Goal: Task Accomplishment & Management: Use online tool/utility

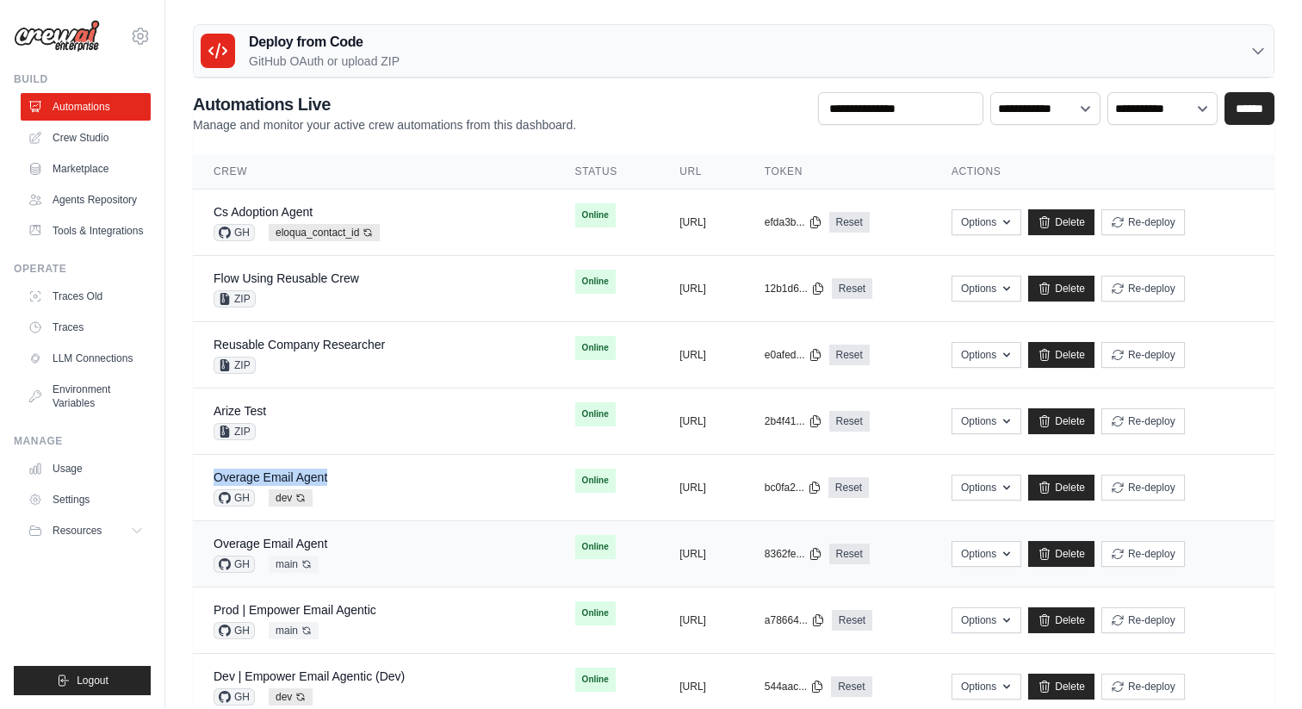
click at [299, 535] on div "Overage Email Agent" at bounding box center [271, 543] width 114 height 17
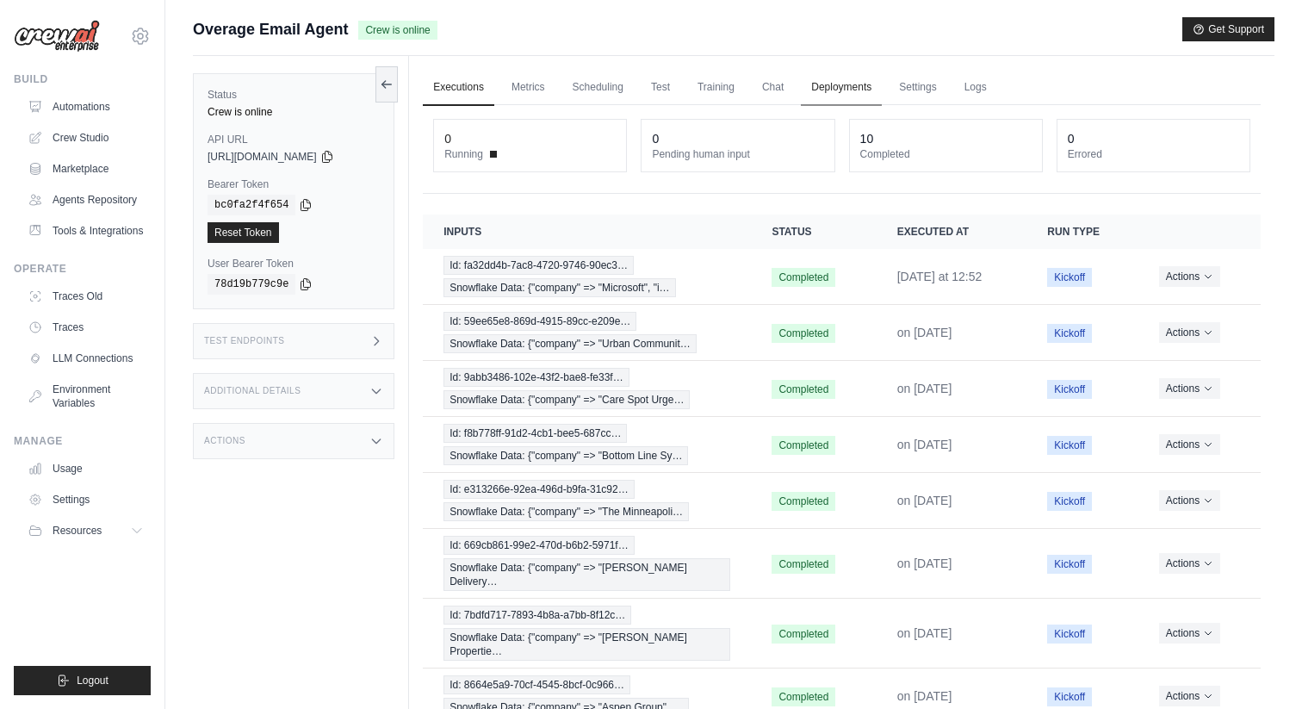
click at [829, 86] on link "Deployments" at bounding box center [841, 88] width 81 height 36
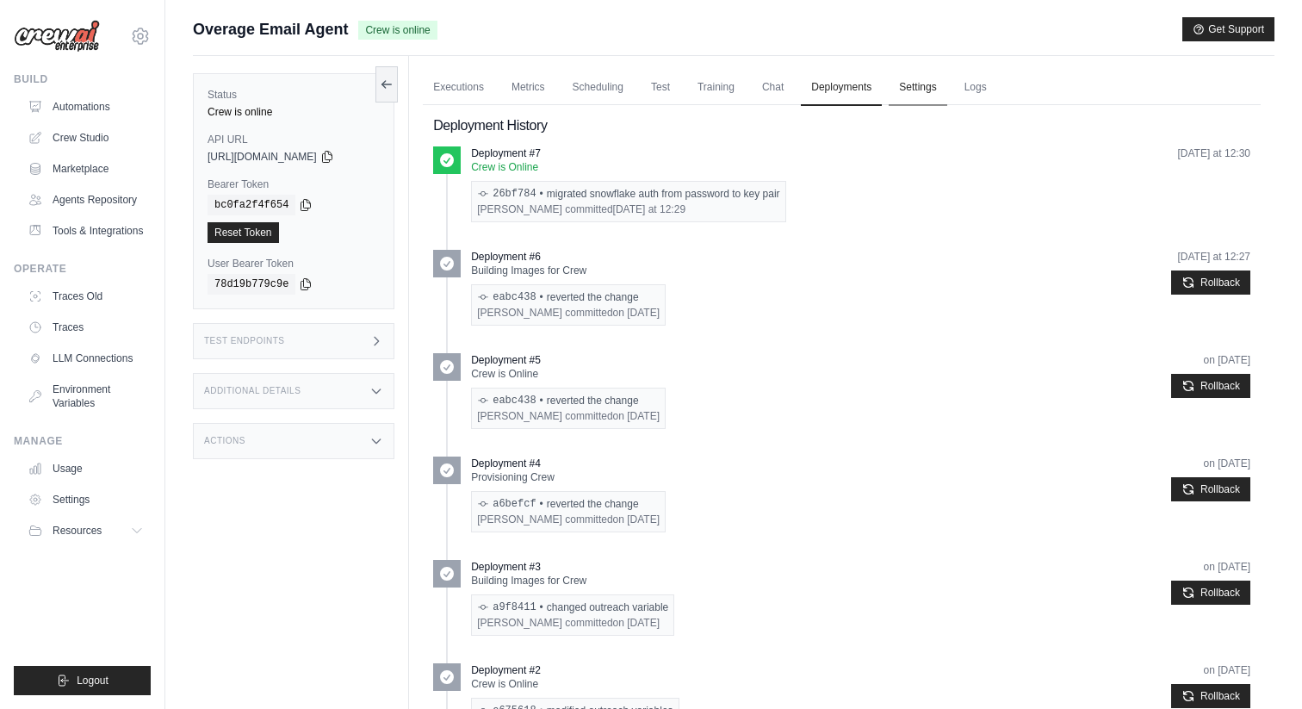
click at [905, 77] on link "Settings" at bounding box center [918, 88] width 58 height 36
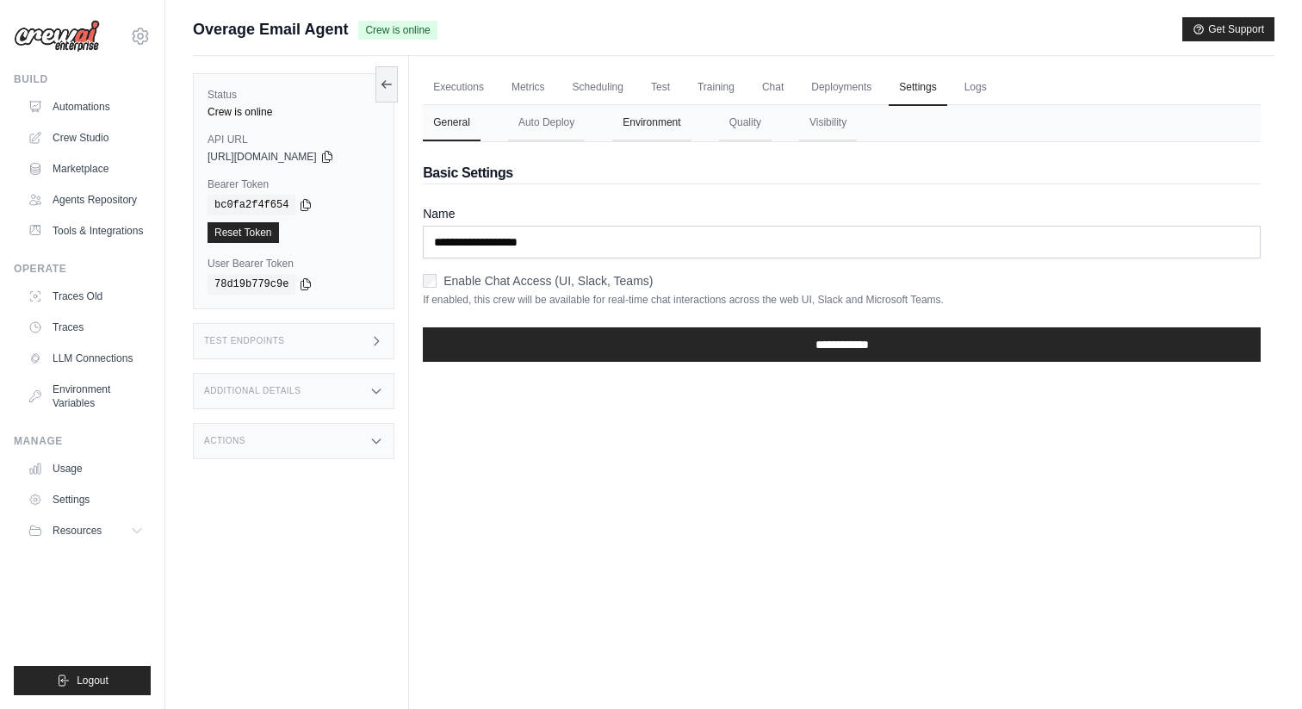
click at [648, 124] on button "Environment" at bounding box center [651, 123] width 78 height 36
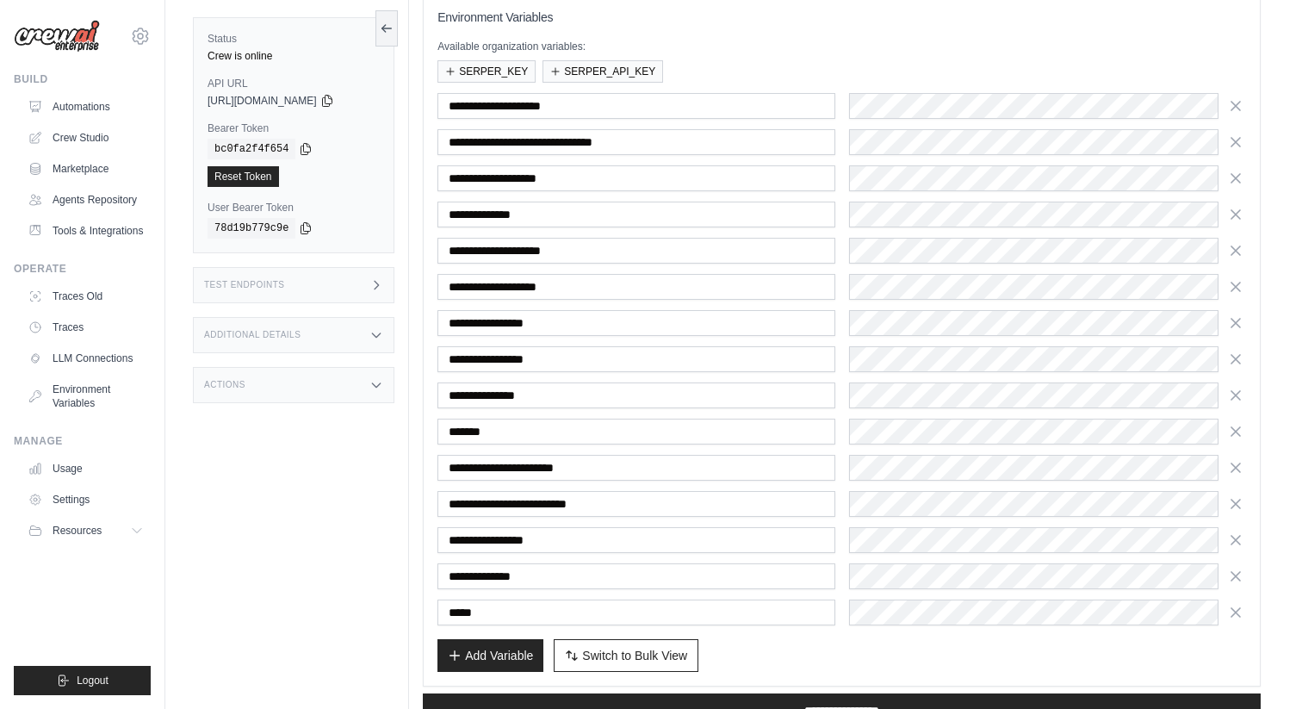
scroll to position [275, 0]
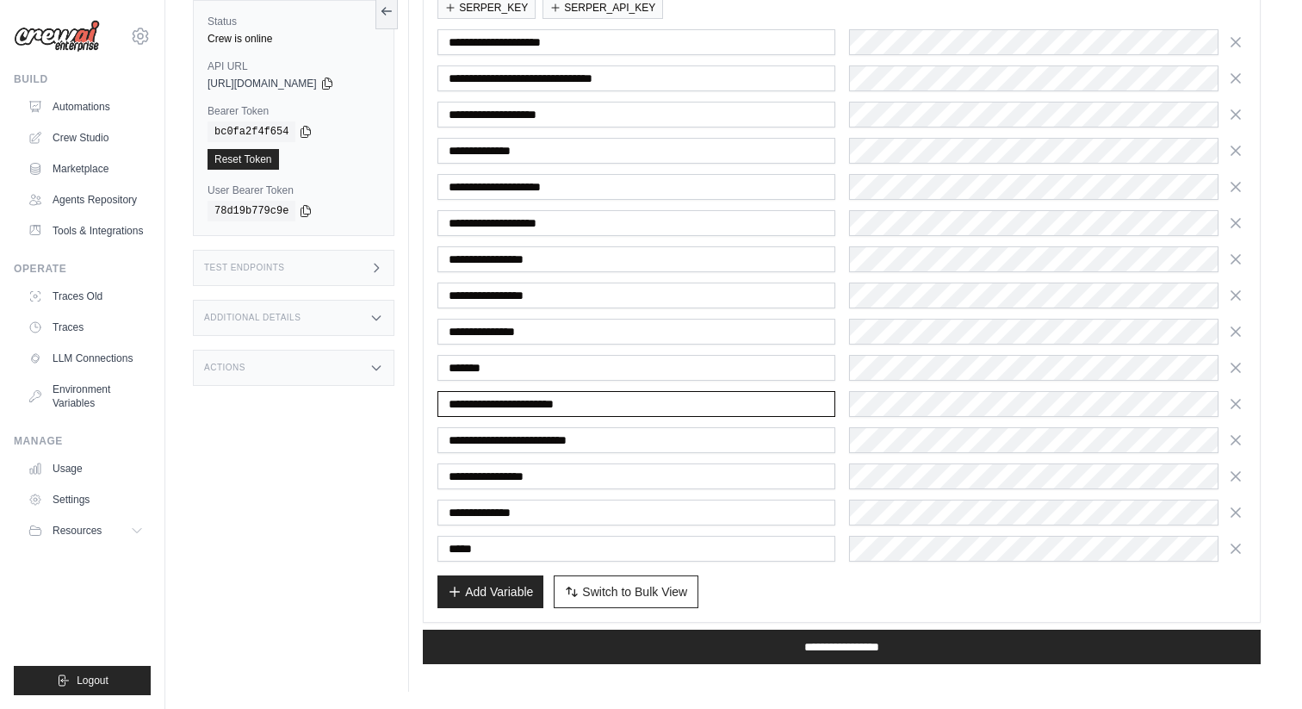
click at [537, 402] on input "**********" at bounding box center [635, 404] width 397 height 26
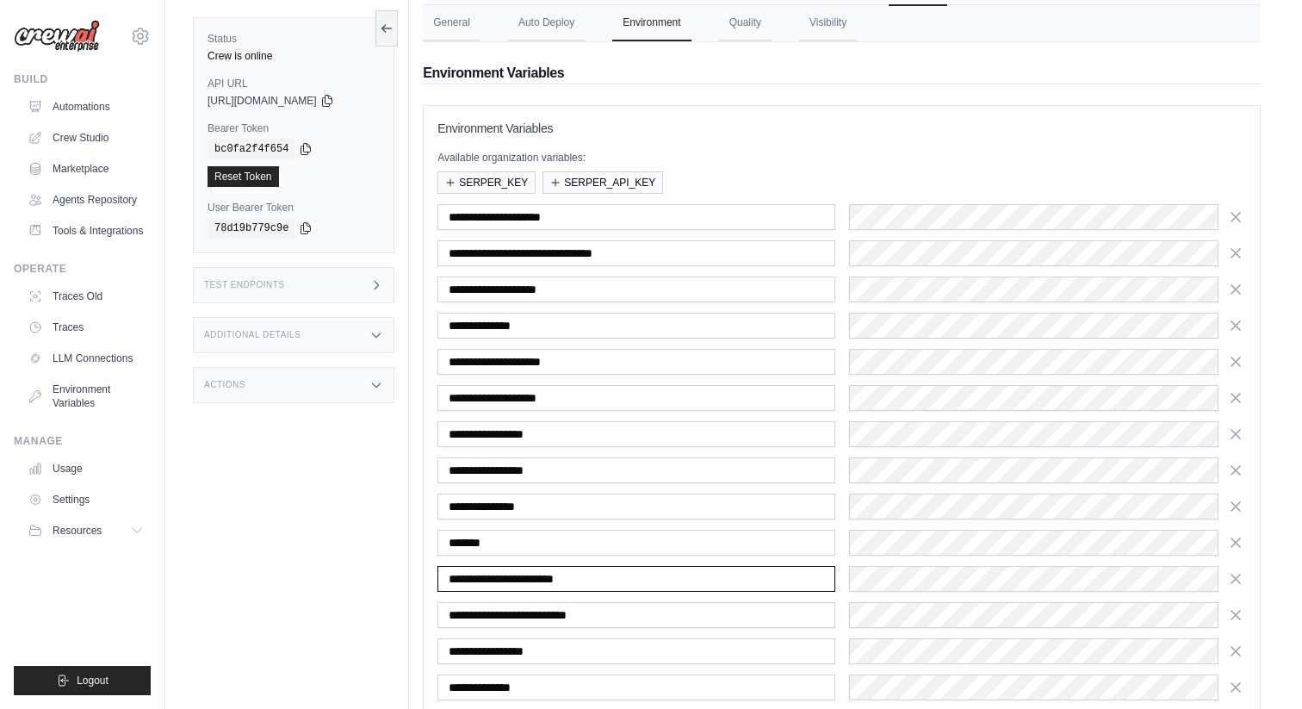
scroll to position [50, 0]
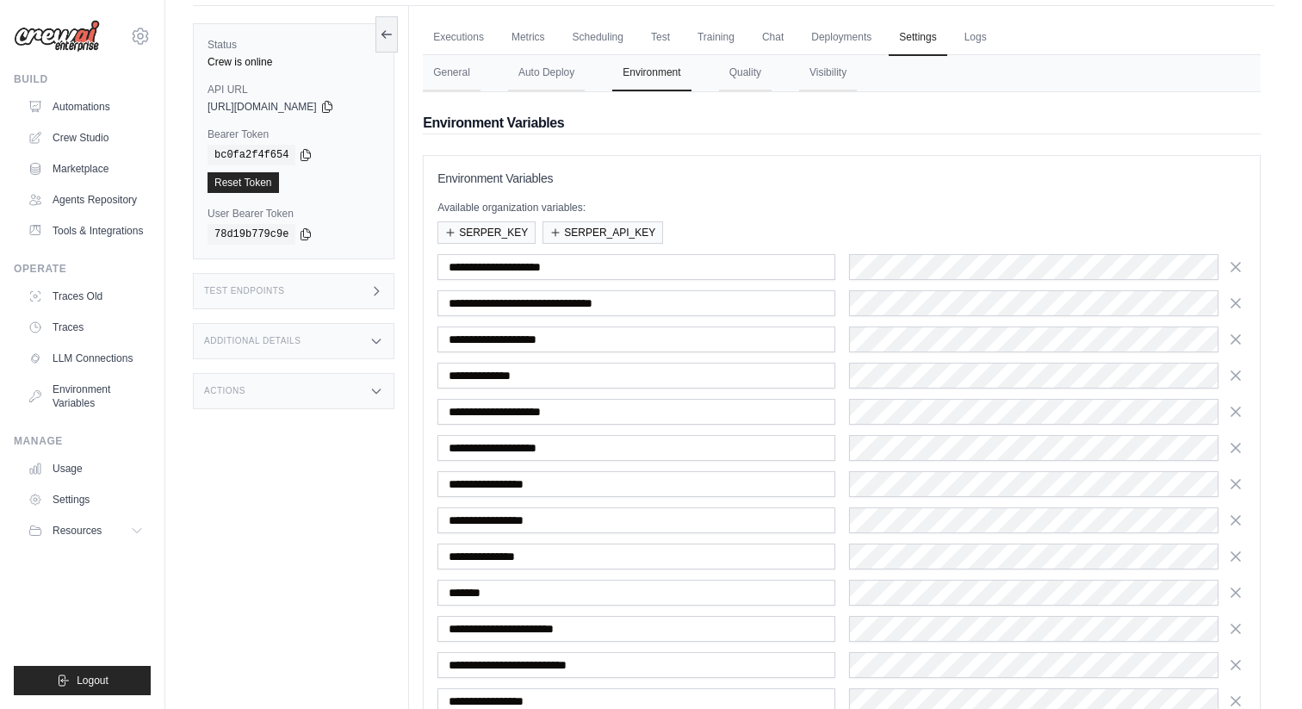
click at [356, 289] on div "Test Endpoints" at bounding box center [293, 291] width 201 height 36
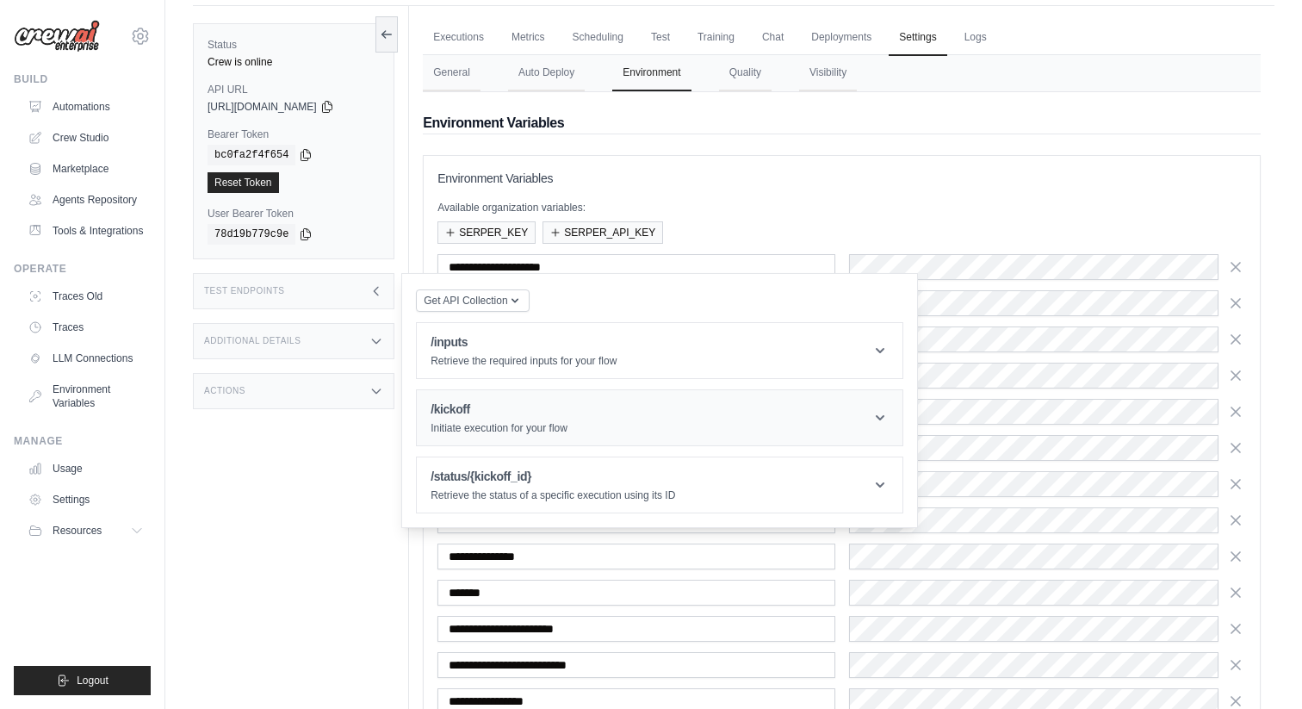
click at [466, 405] on h1 "/kickoff" at bounding box center [498, 408] width 137 height 17
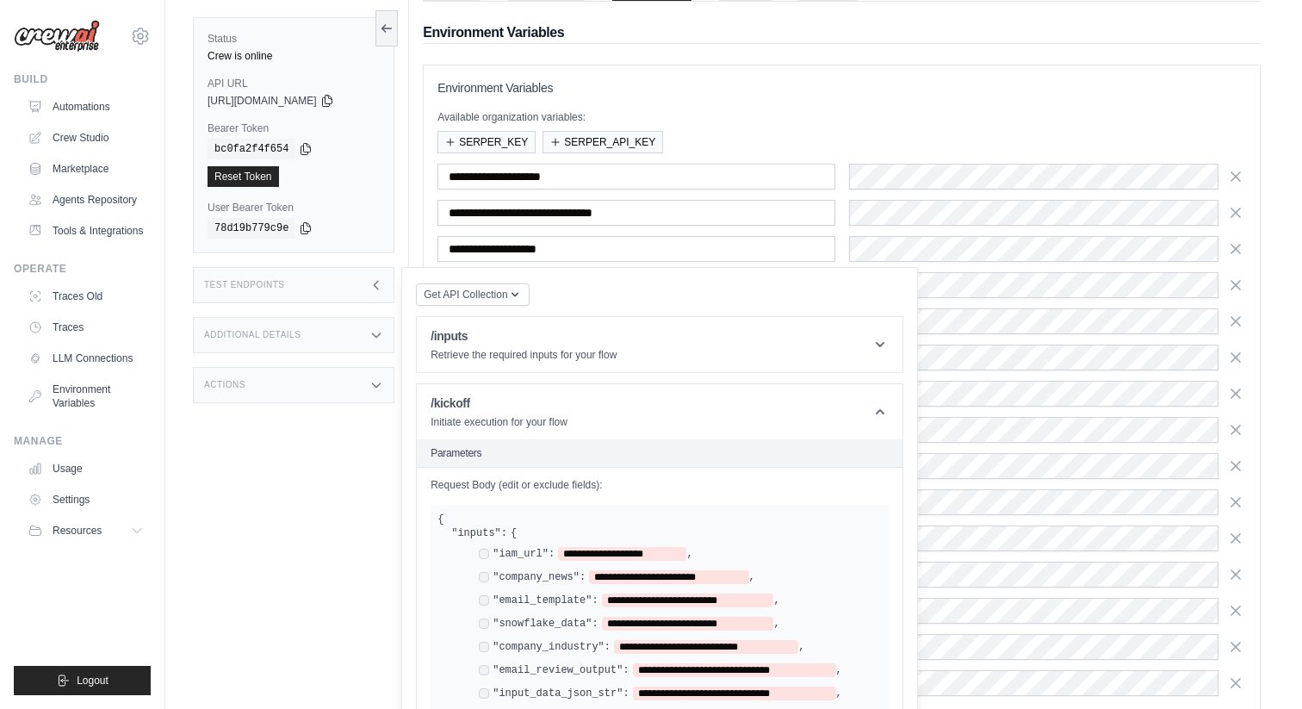
scroll to position [147, 0]
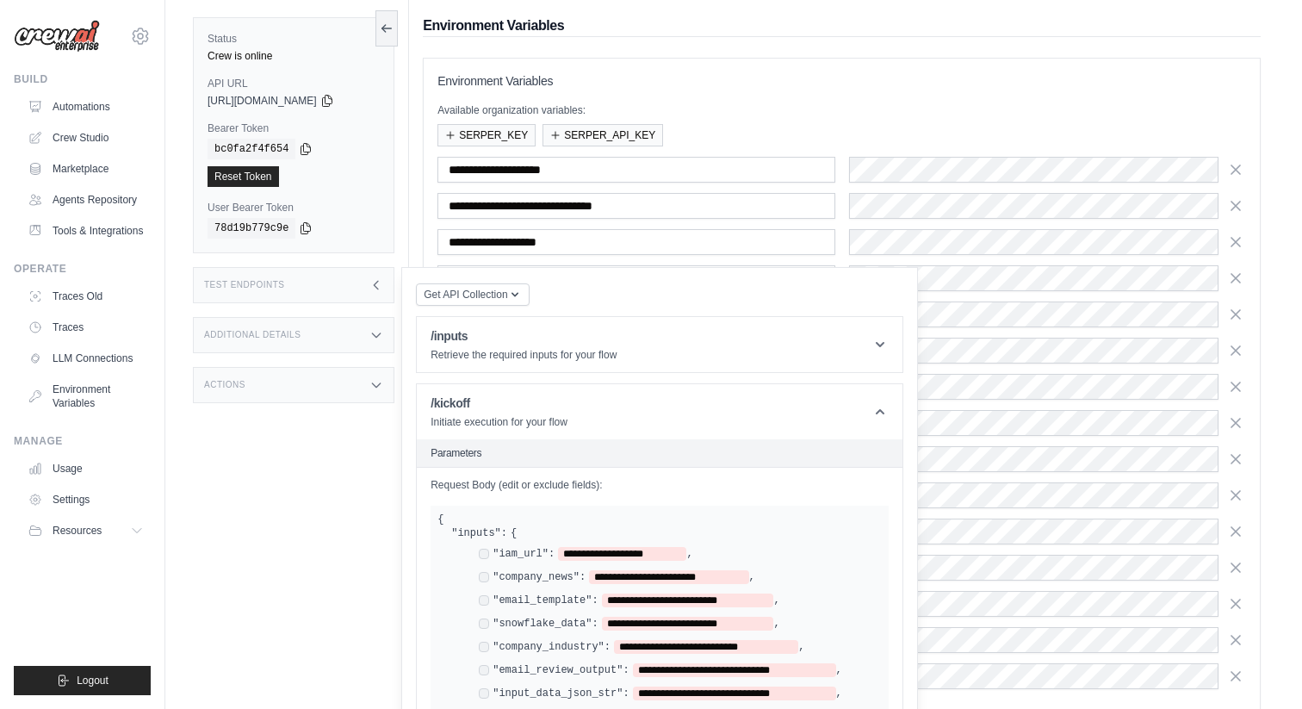
click at [281, 545] on div "Status Crew is online API URL copied https://overage-email-agent-4e867431-c69b-…" at bounding box center [301, 354] width 216 height 709
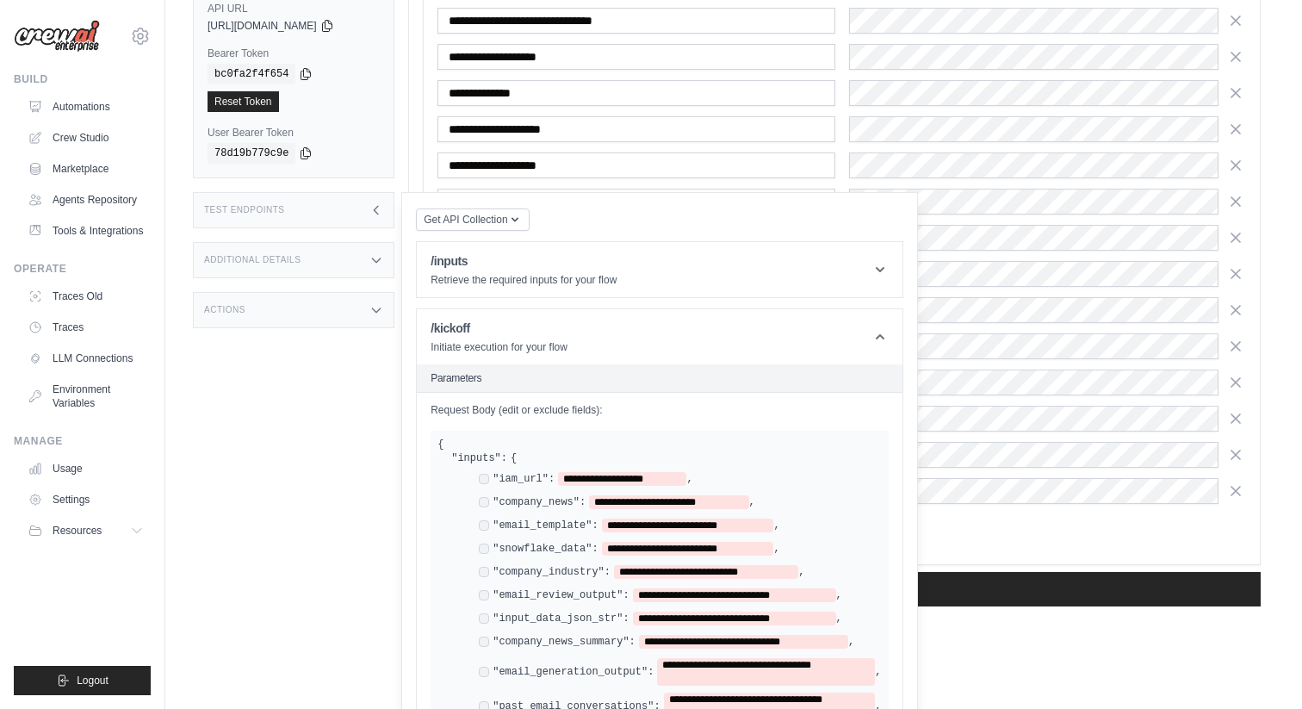
scroll to position [417, 0]
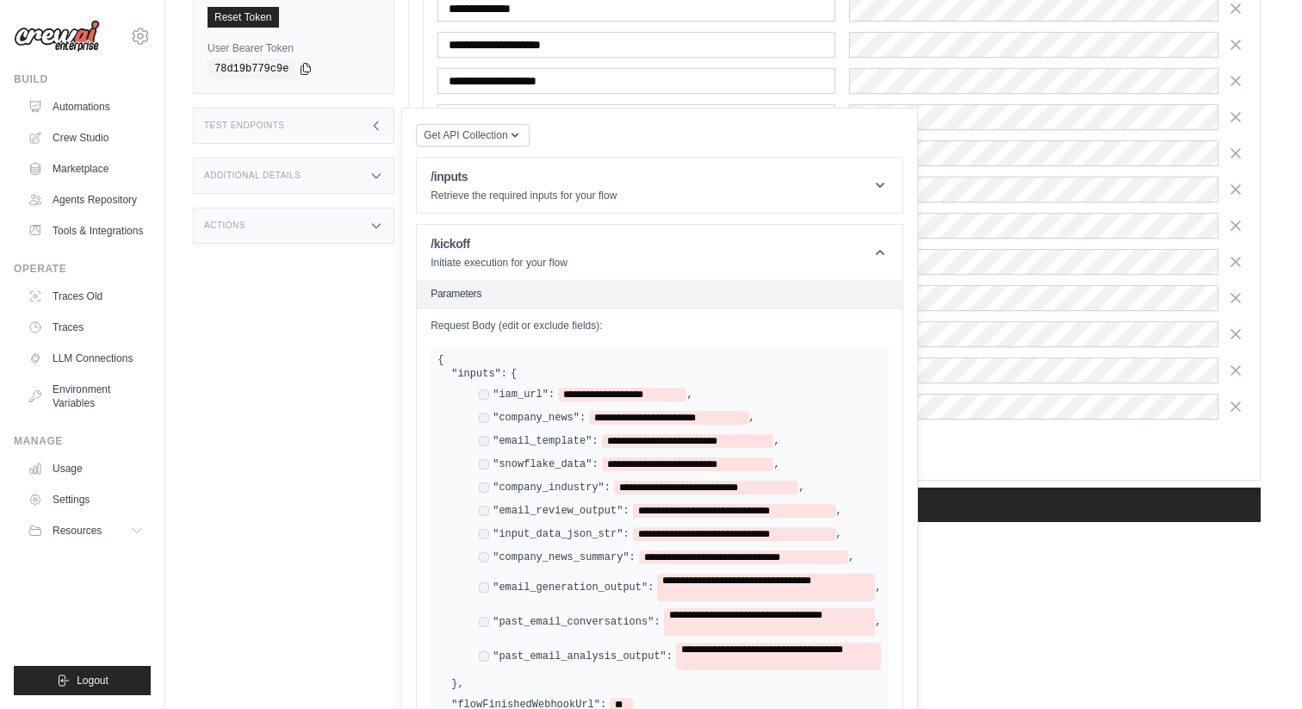
click at [374, 239] on div "Actions" at bounding box center [293, 225] width 201 height 36
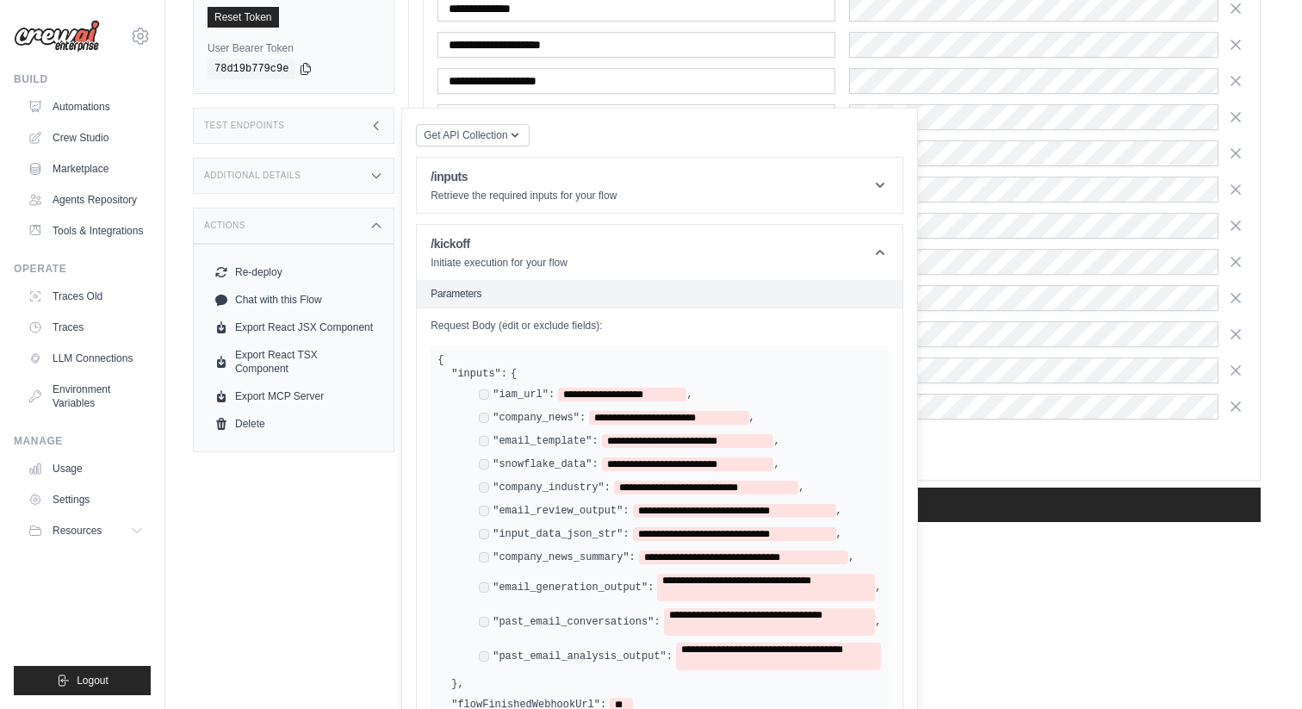
click at [374, 239] on div "Actions" at bounding box center [293, 225] width 201 height 36
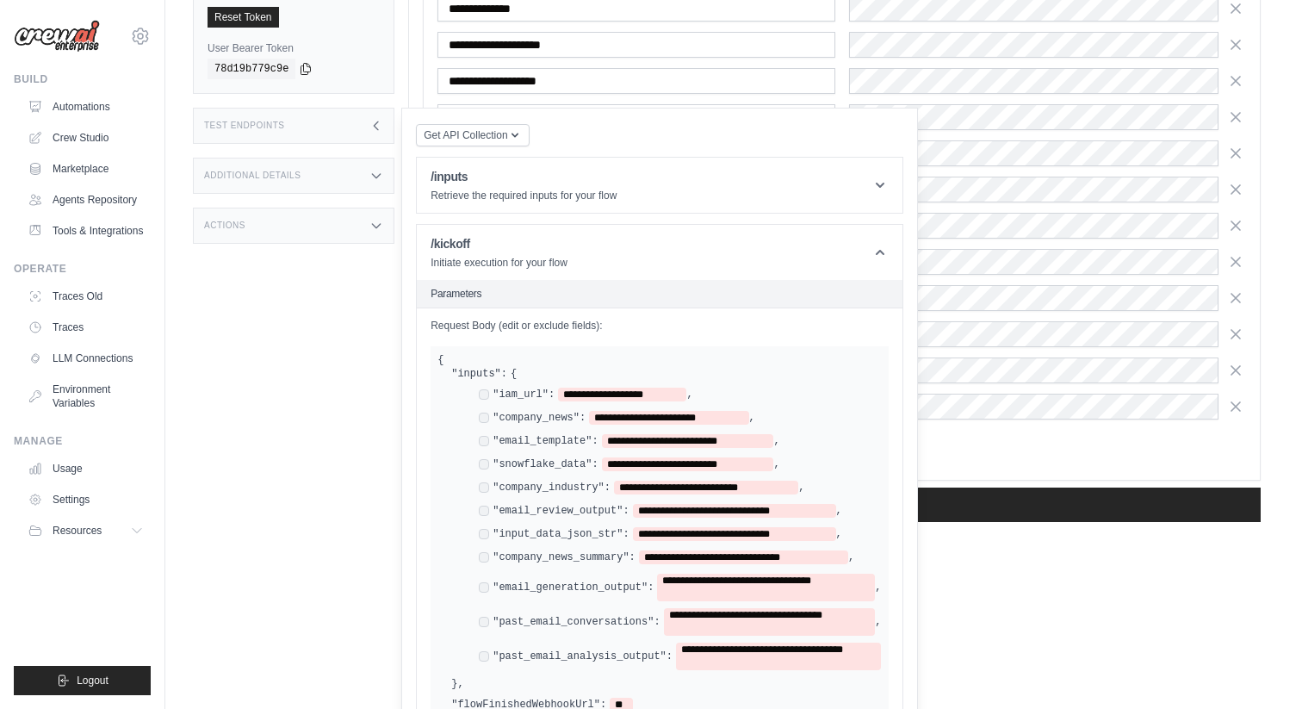
click at [1015, 567] on html "khimraj.suthar@docusign.com Docusign DS-DTS-GDA-Prod DS-DTS-Sandbox GitHub" at bounding box center [651, 74] width 1302 height 983
click at [372, 138] on div "Test Endpoints" at bounding box center [293, 126] width 201 height 36
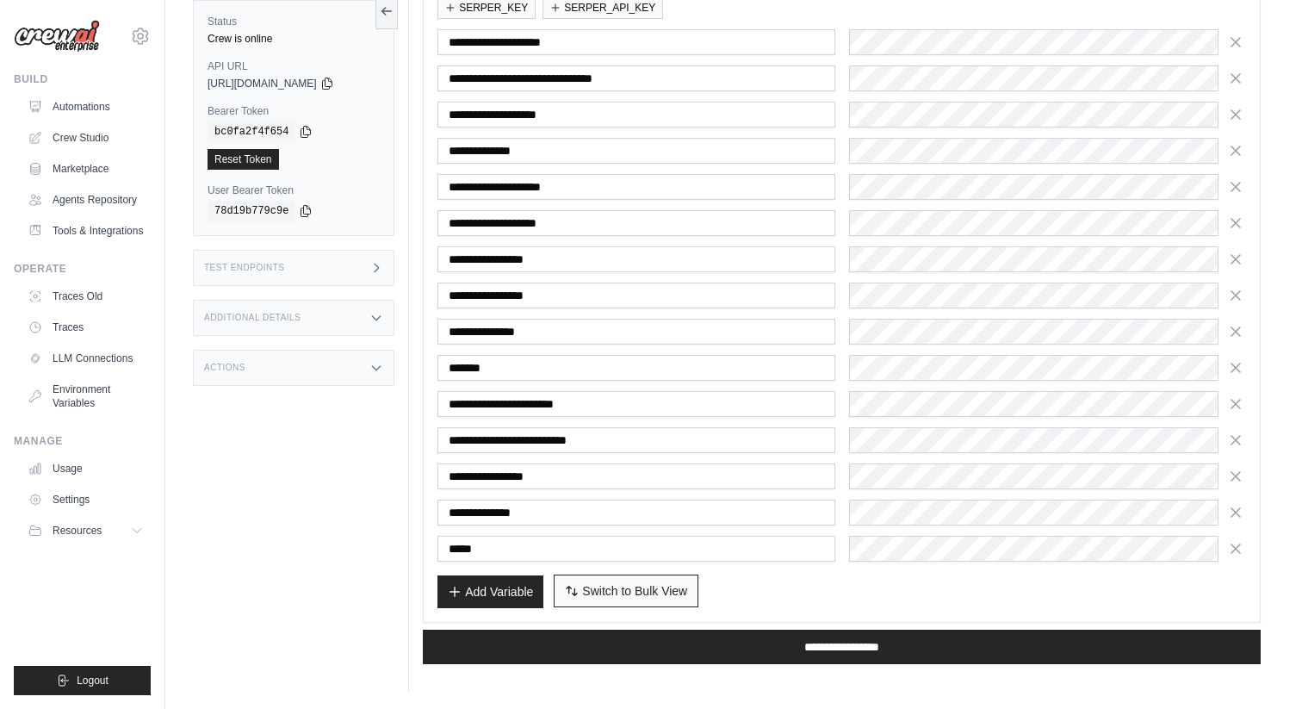
click at [590, 590] on span "Switch to Bulk View" at bounding box center [634, 590] width 105 height 17
type textarea "**********"
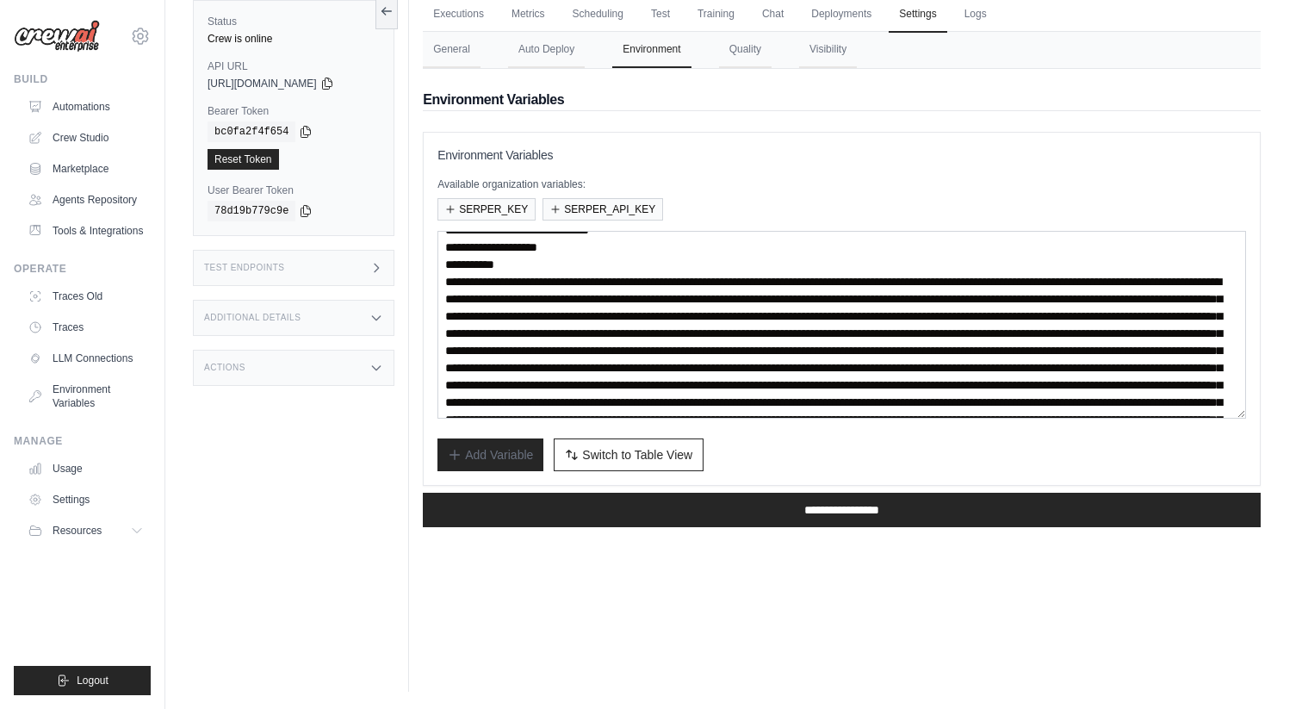
scroll to position [127, 0]
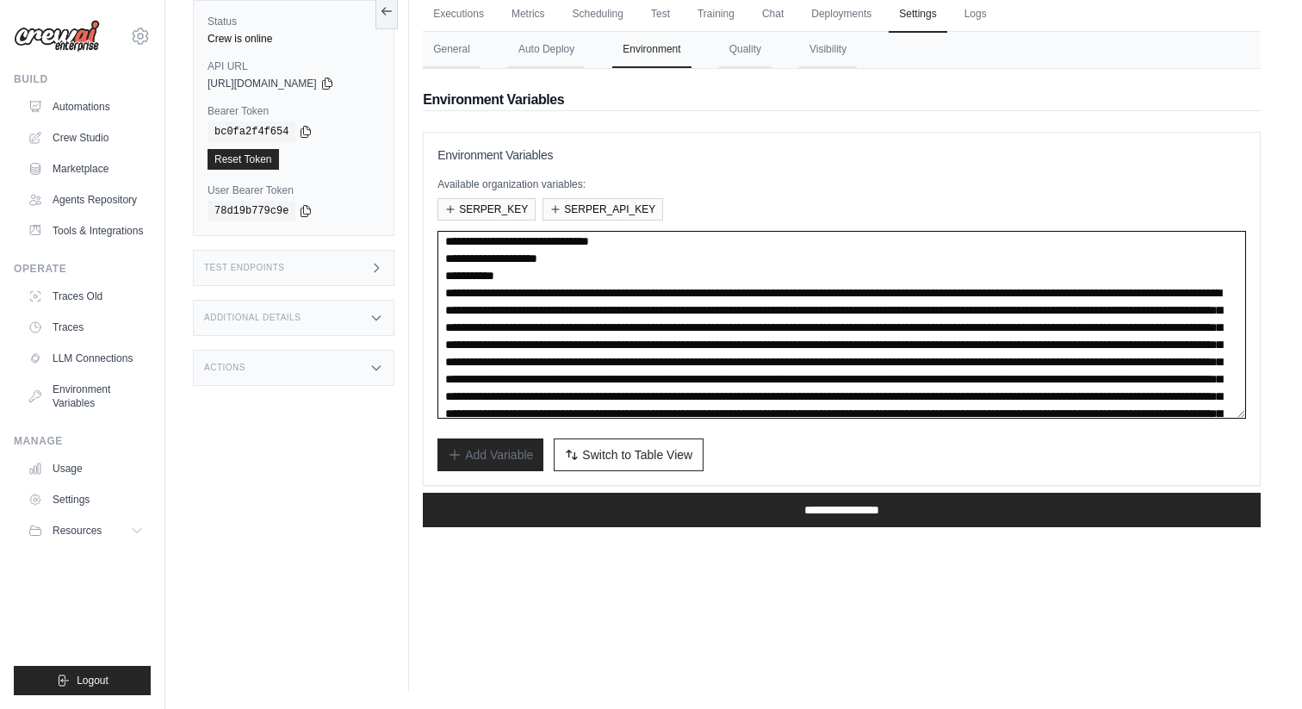
click at [532, 295] on textarea at bounding box center [841, 325] width 808 height 188
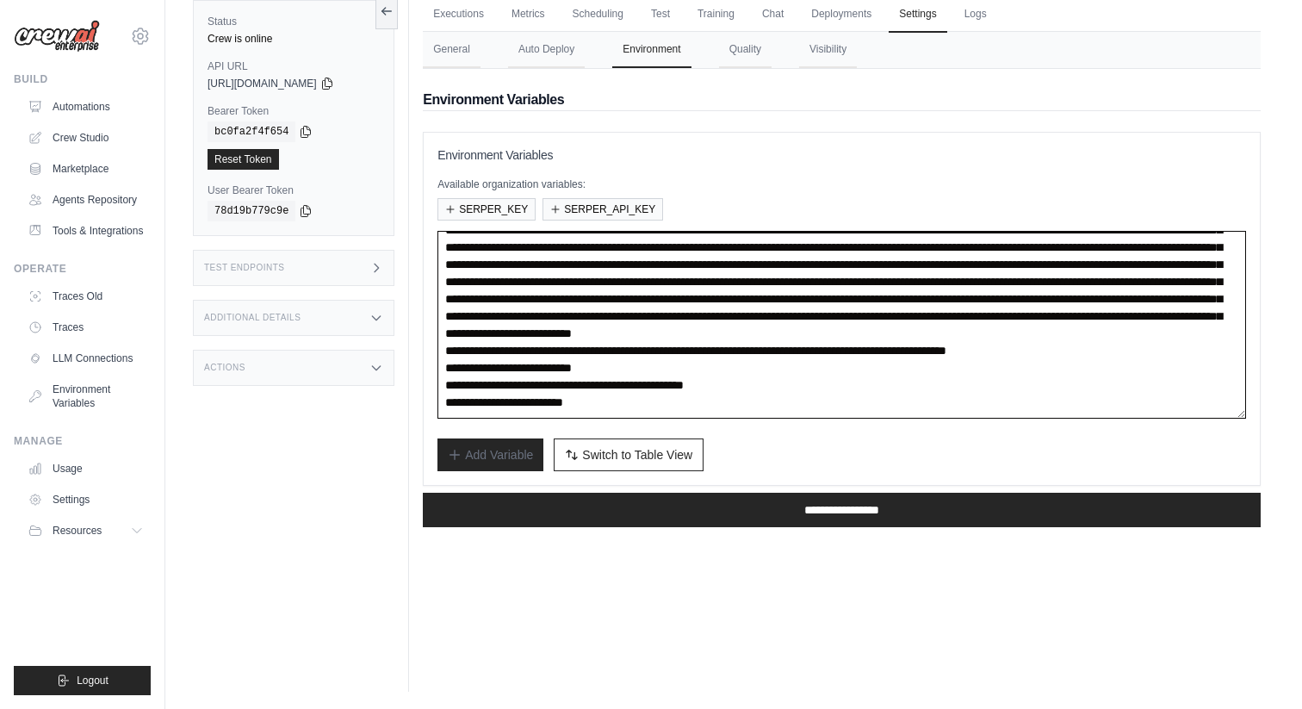
scroll to position [0, 0]
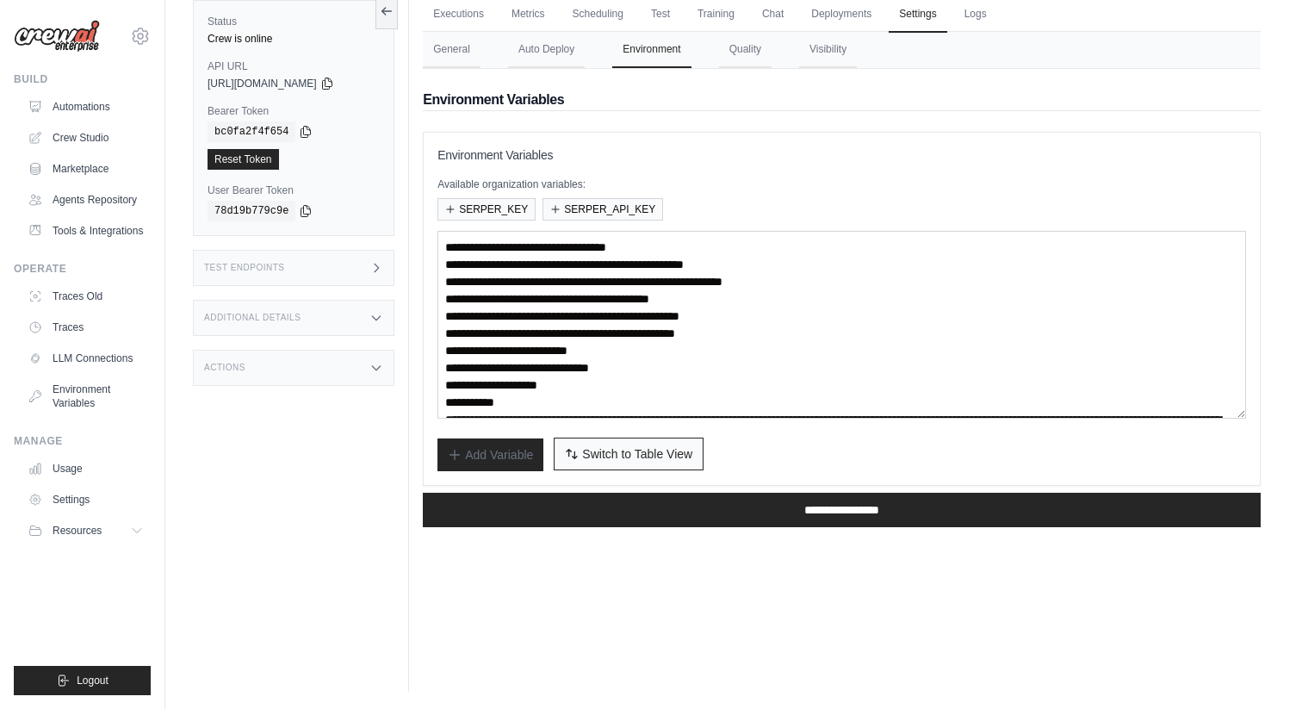
click at [607, 445] on span "Switch to Table View" at bounding box center [637, 453] width 110 height 17
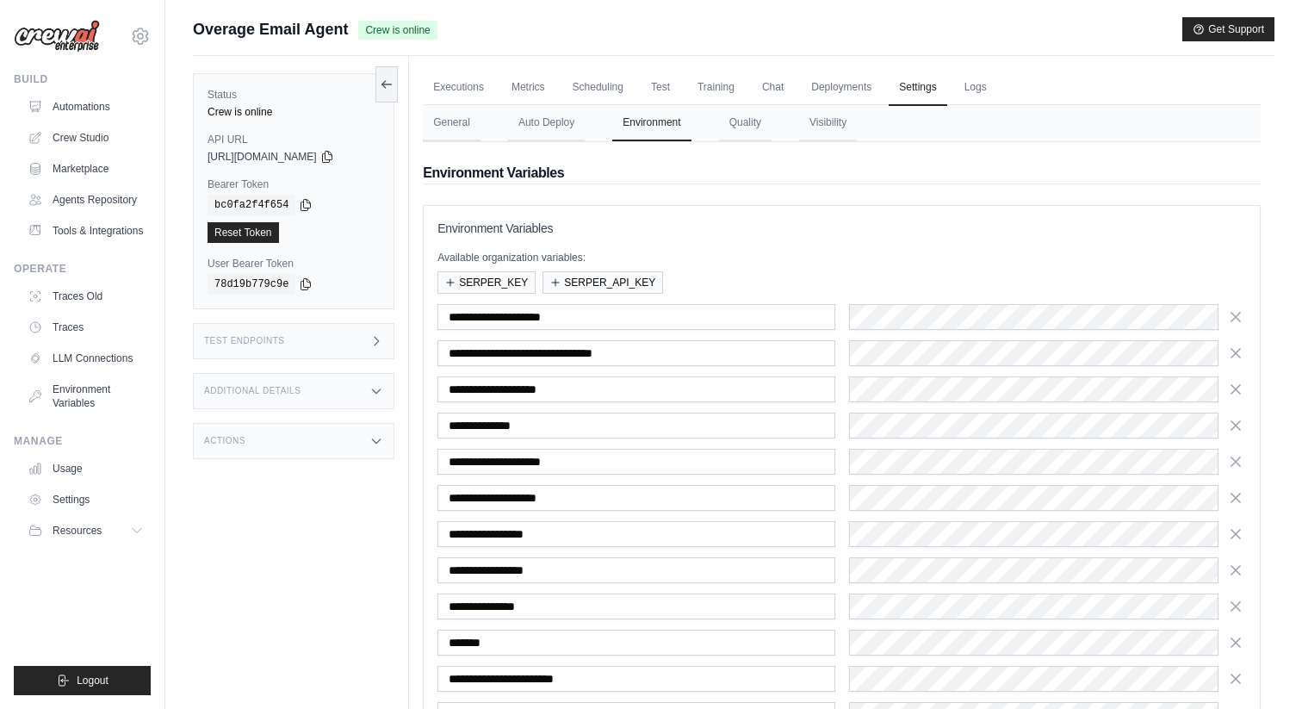
scroll to position [275, 0]
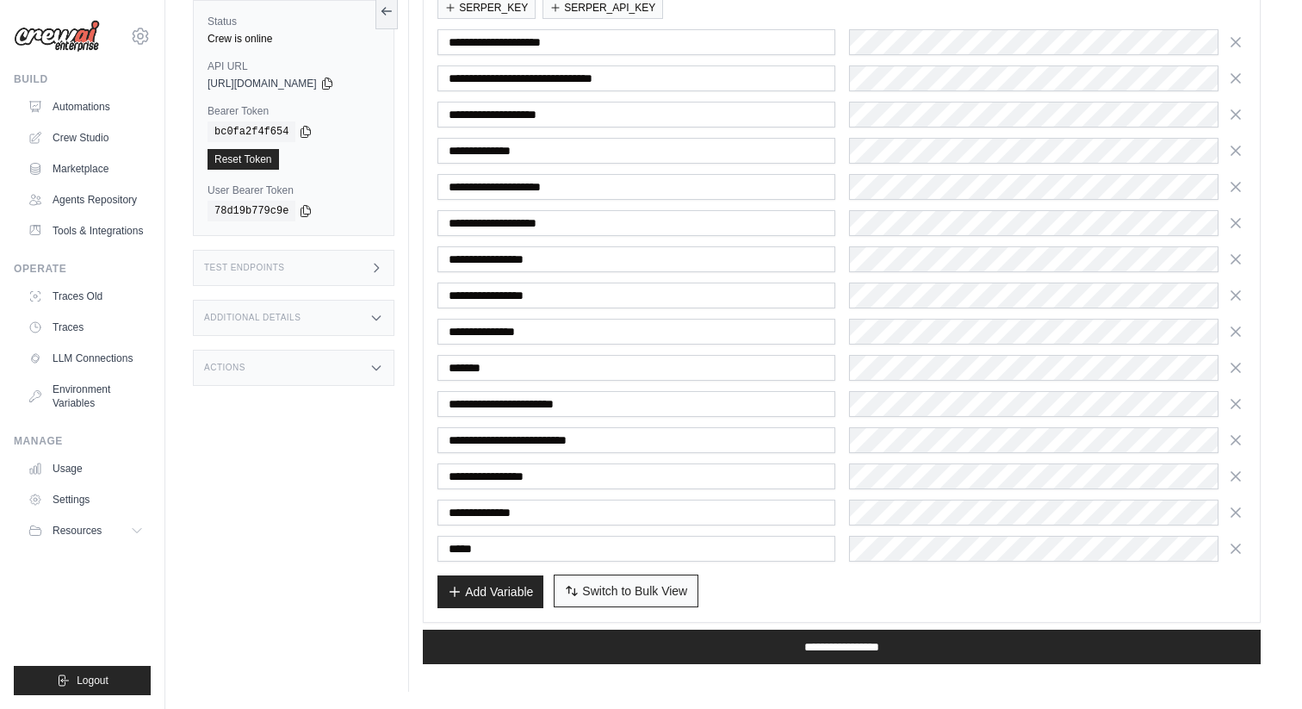
click at [622, 591] on span "Switch to Bulk View" at bounding box center [634, 590] width 105 height 17
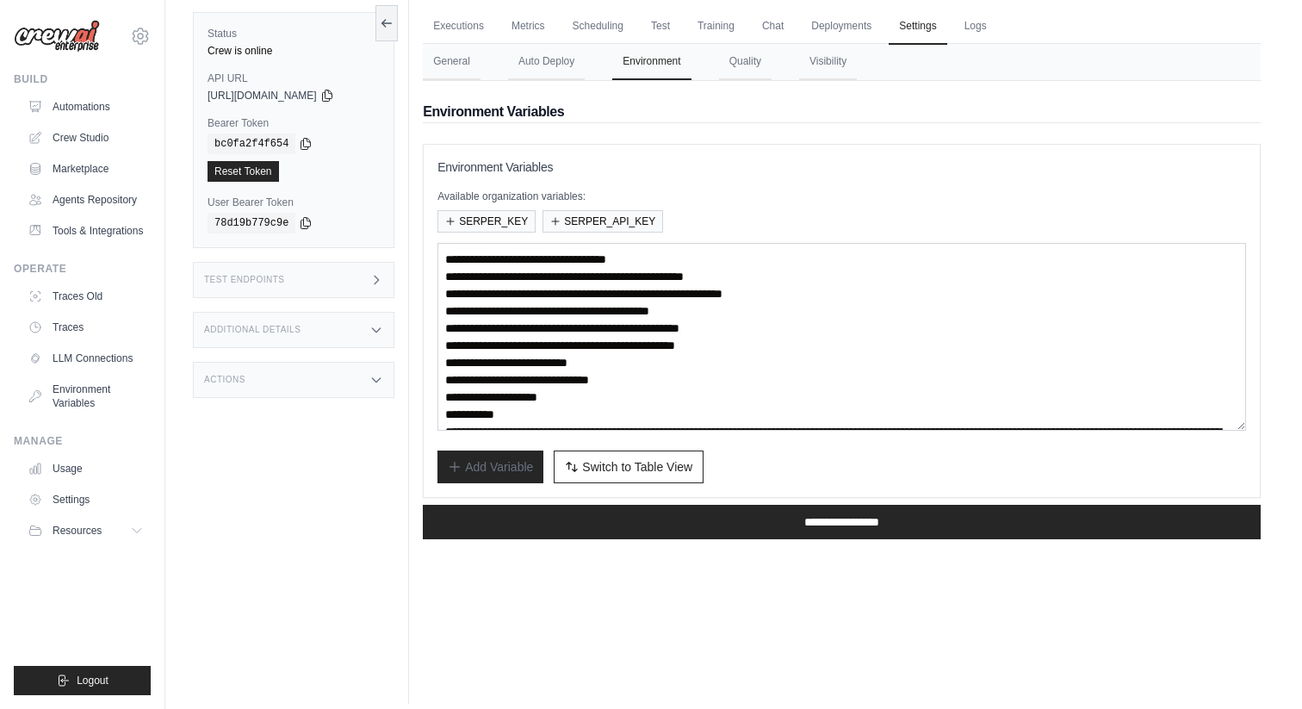
scroll to position [15, 0]
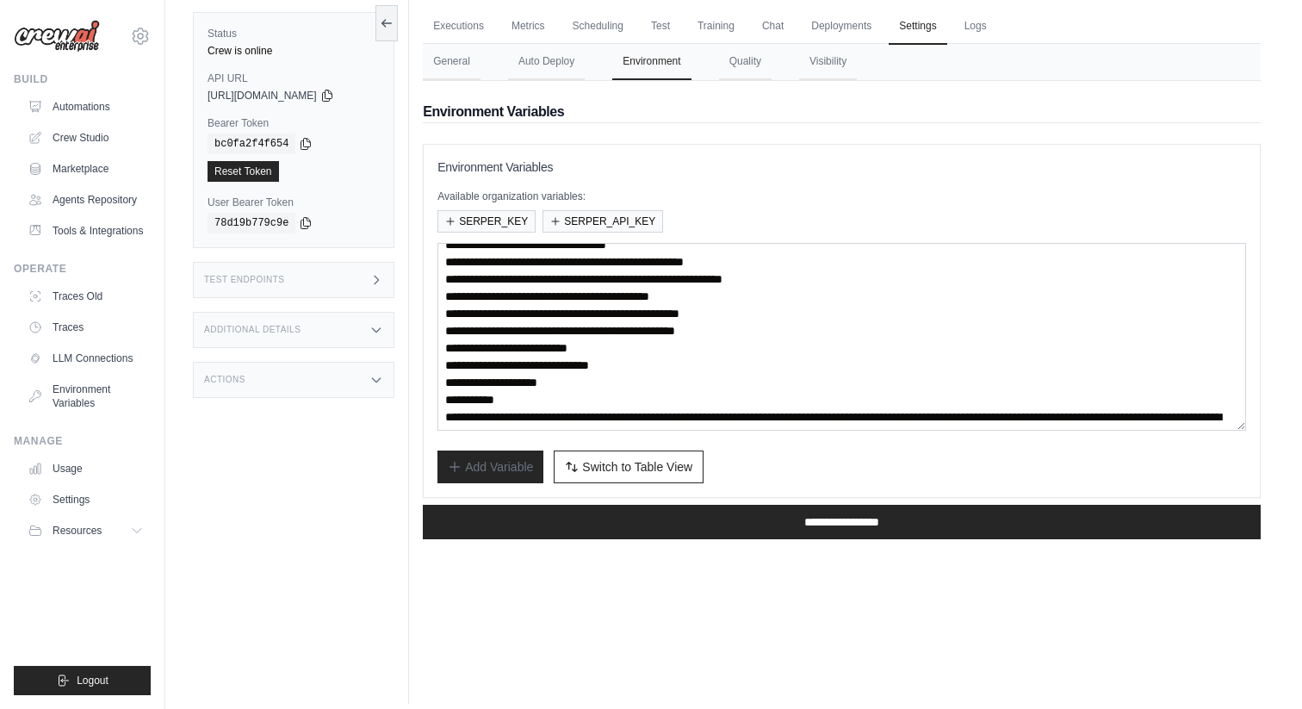
click at [327, 292] on div "Test Endpoints" at bounding box center [293, 280] width 201 height 36
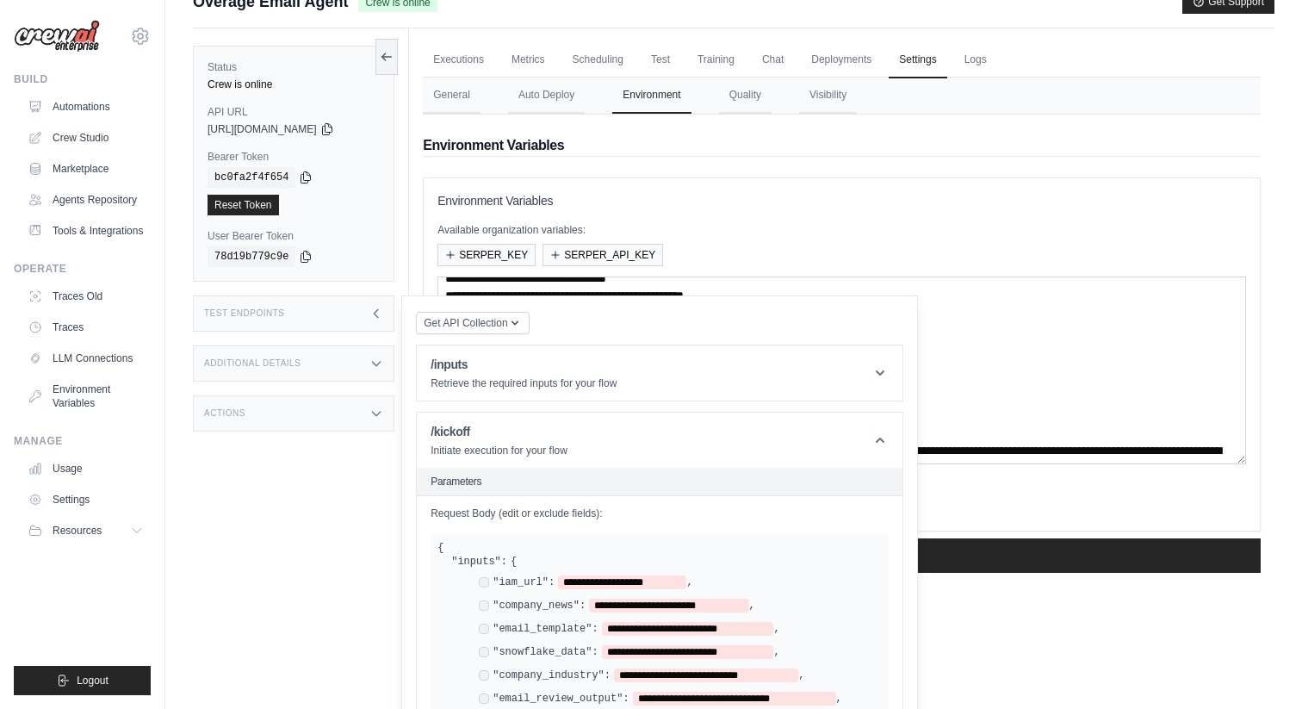
scroll to position [0, 0]
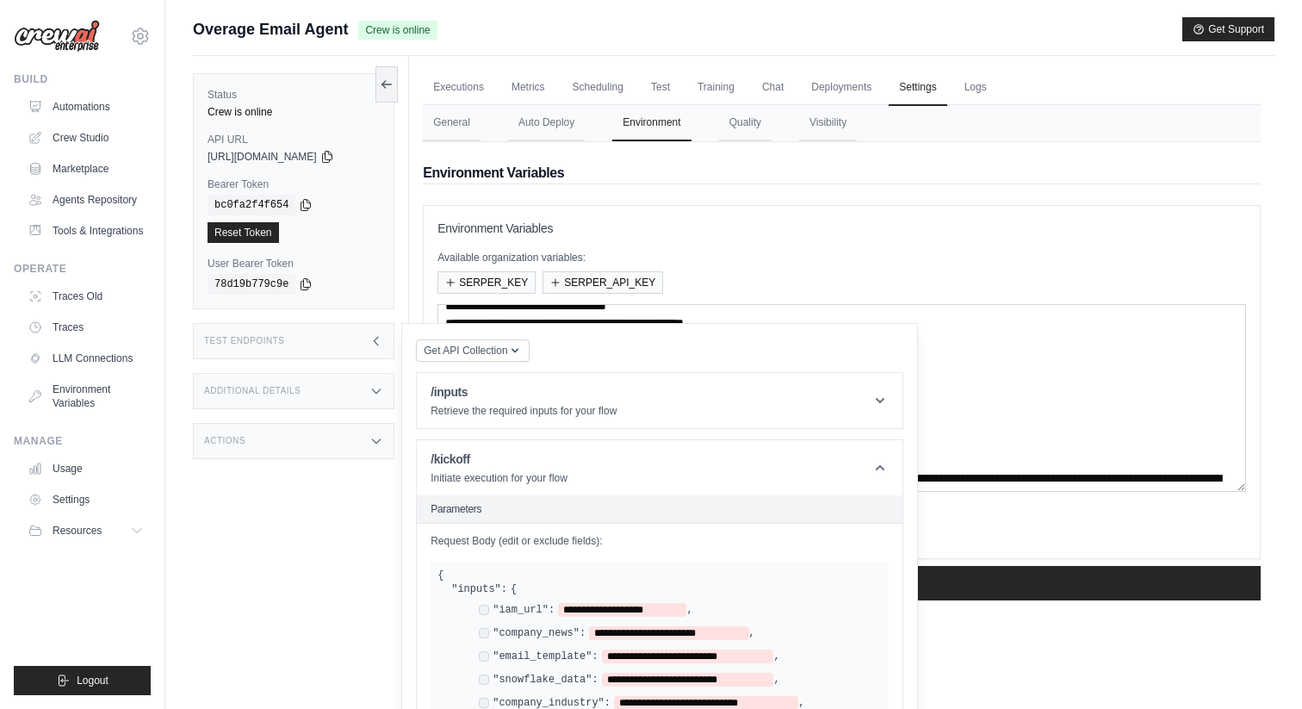
click at [319, 399] on div "Additional Details" at bounding box center [293, 391] width 201 height 36
click at [345, 352] on div "Test Endpoints" at bounding box center [293, 341] width 201 height 36
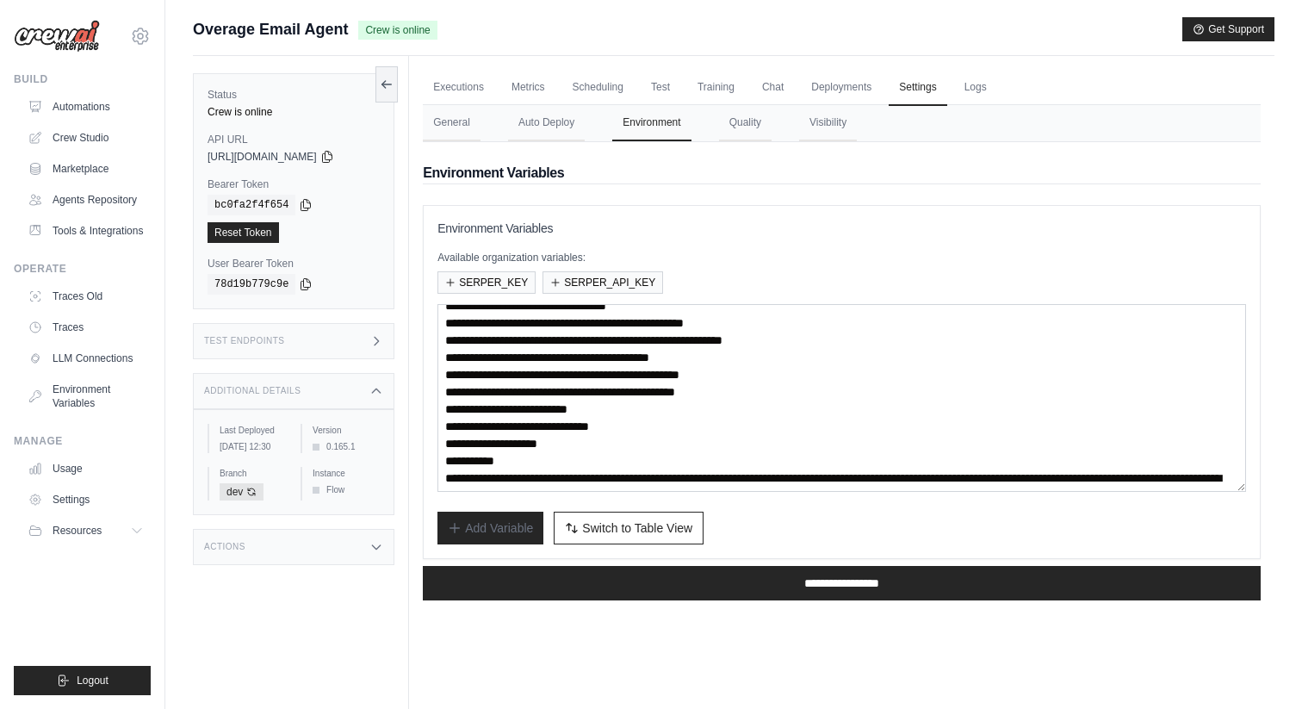
click at [345, 352] on div "Test Endpoints" at bounding box center [293, 341] width 201 height 36
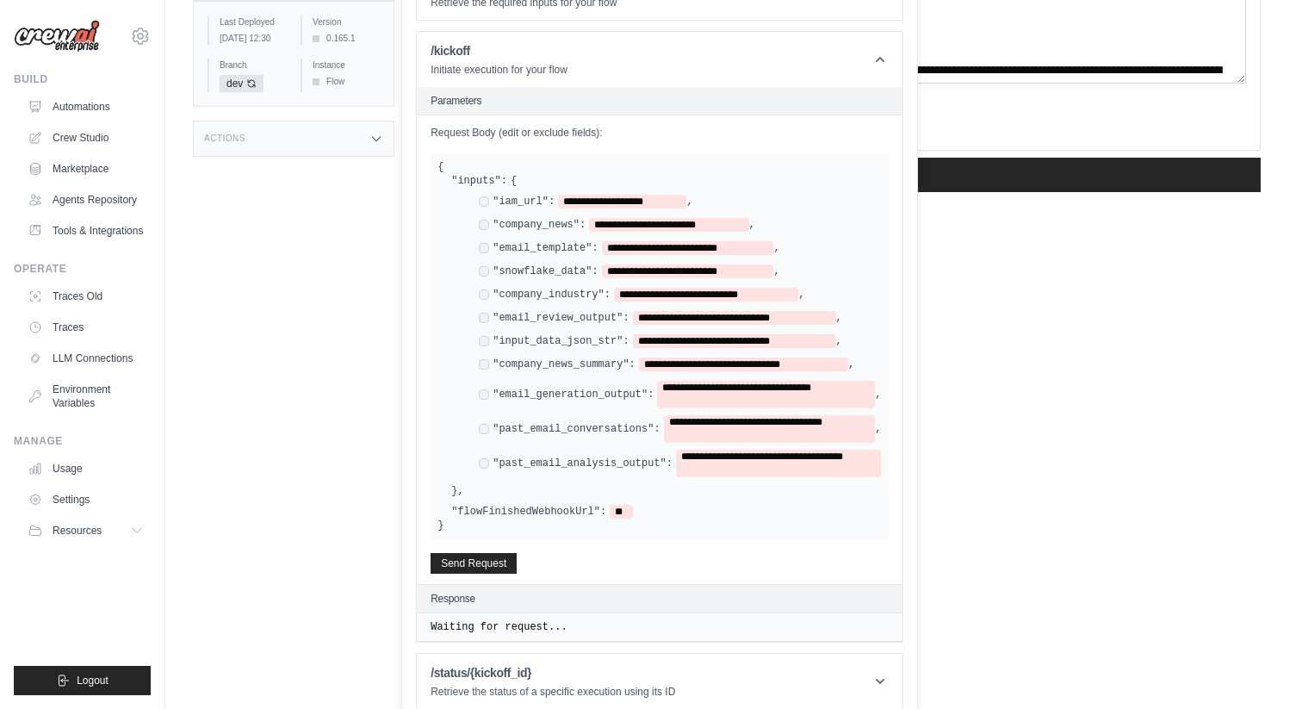
scroll to position [417, 0]
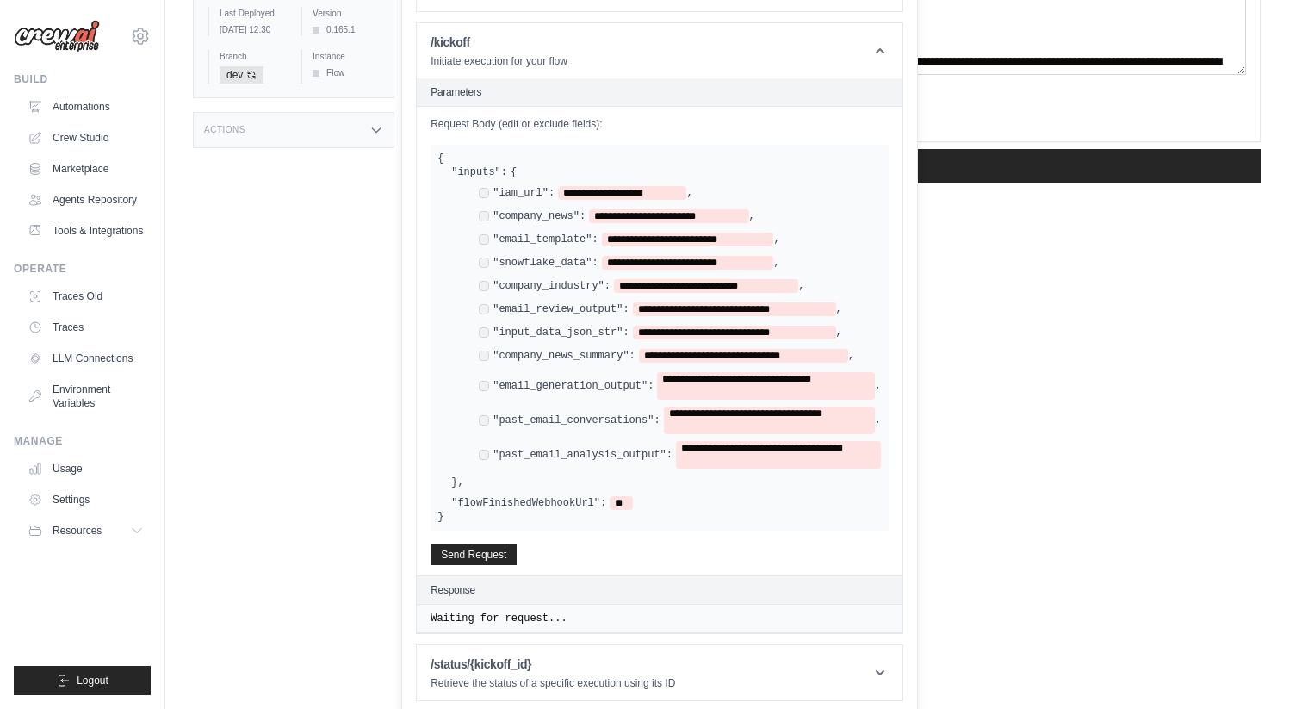
click at [482, 457] on div "**********" at bounding box center [680, 455] width 402 height 28
click at [485, 441] on div "**********" at bounding box center [680, 455] width 402 height 28
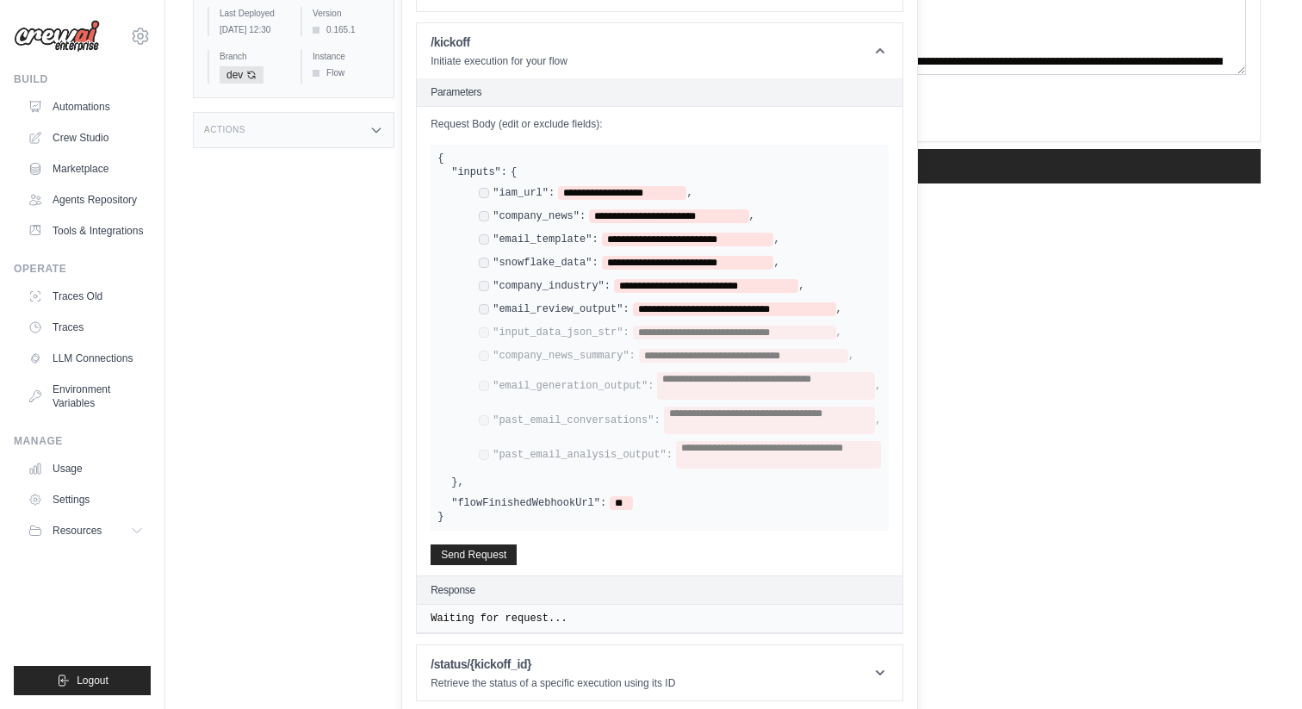
click at [479, 302] on div "**********" at bounding box center [660, 309] width 363 height 14
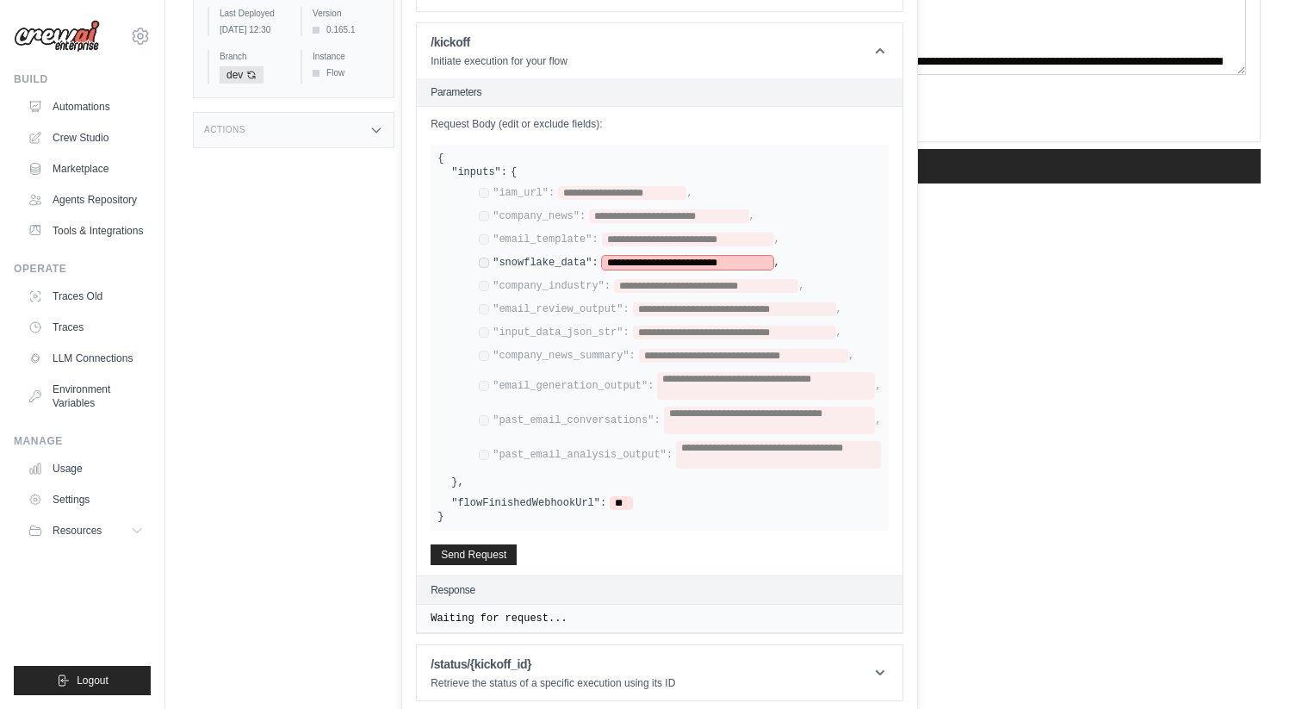
click at [701, 260] on span "**********" at bounding box center [688, 263] width 172 height 14
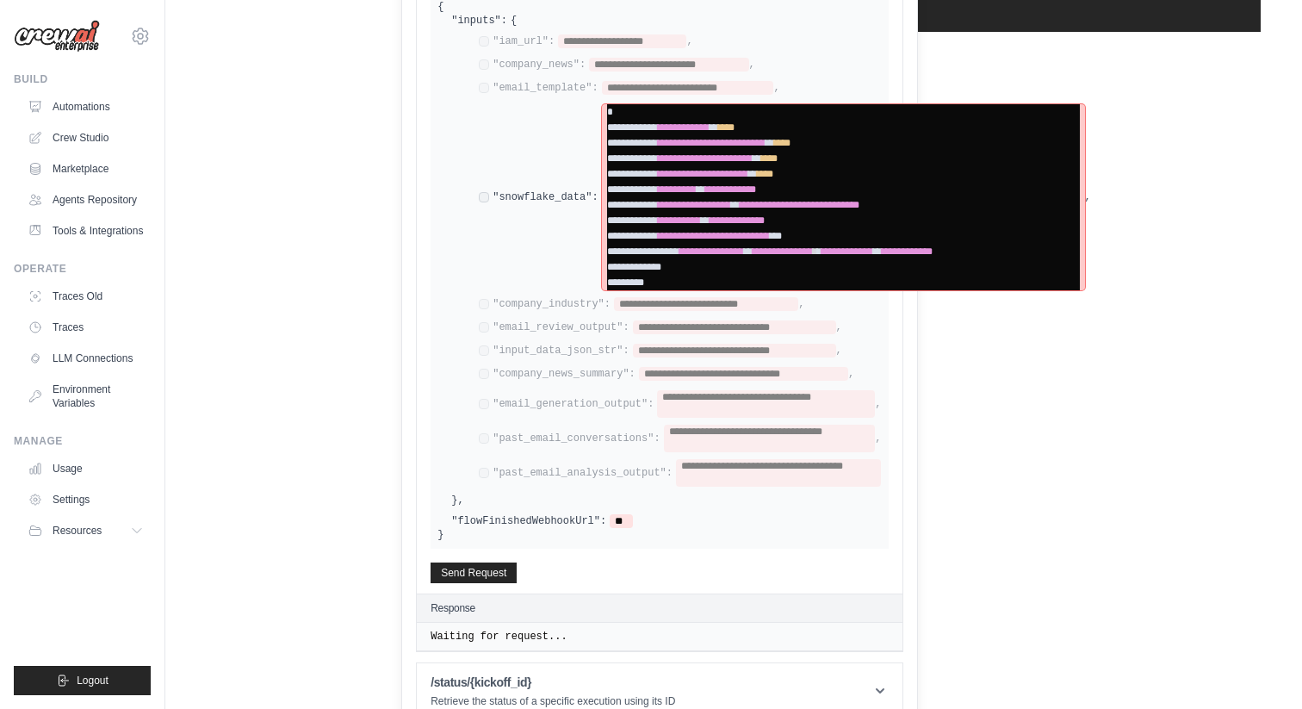
scroll to position [587, 0]
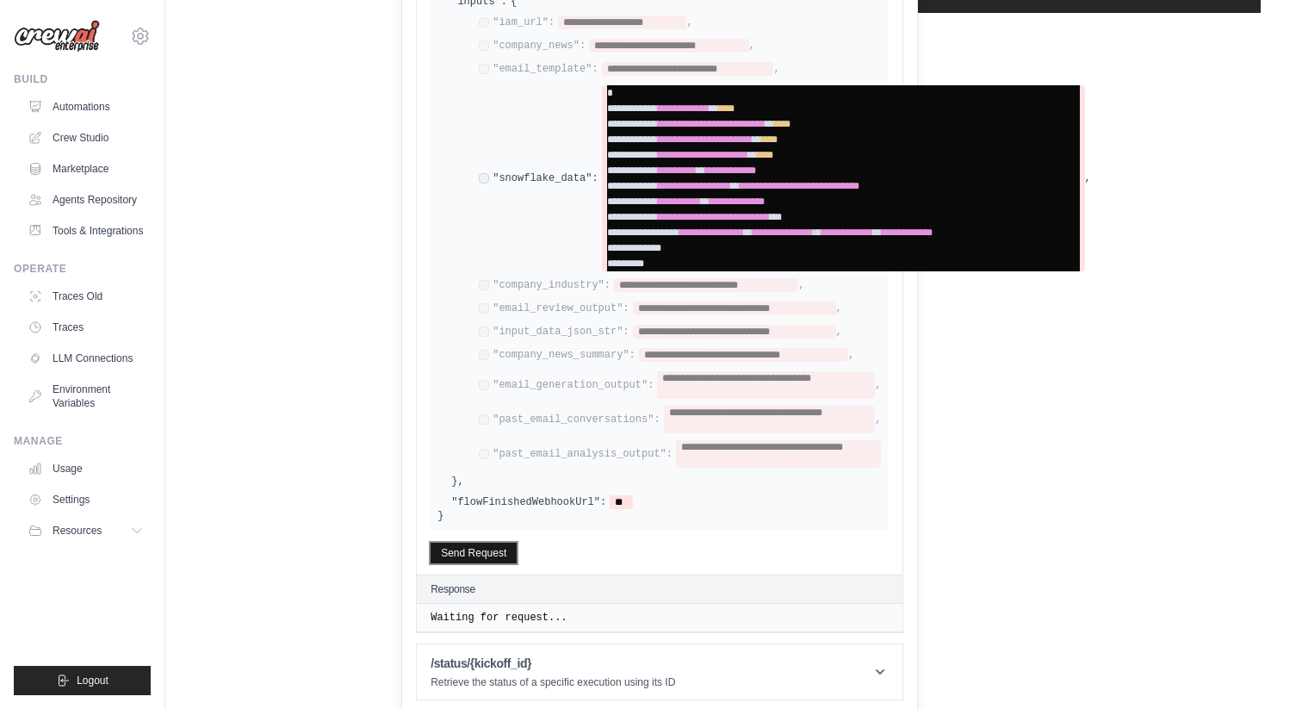
click at [463, 554] on button "Send Request" at bounding box center [473, 552] width 86 height 21
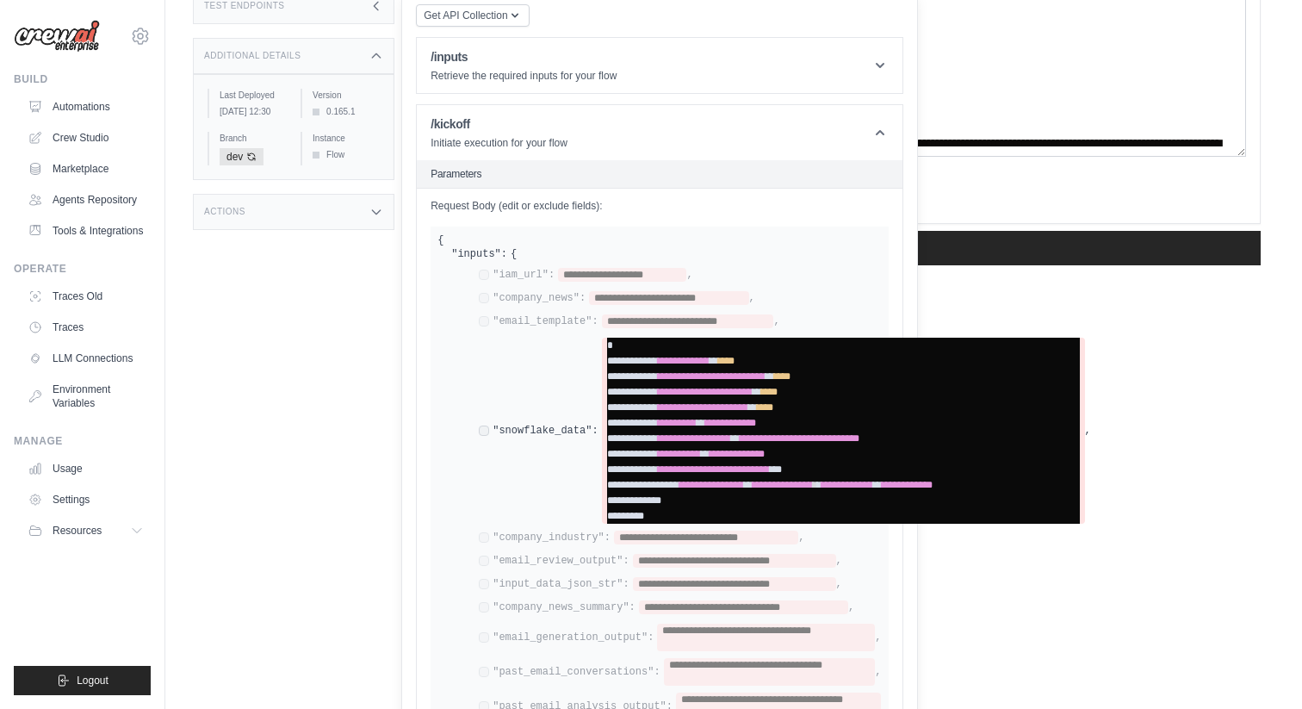
scroll to position [0, 0]
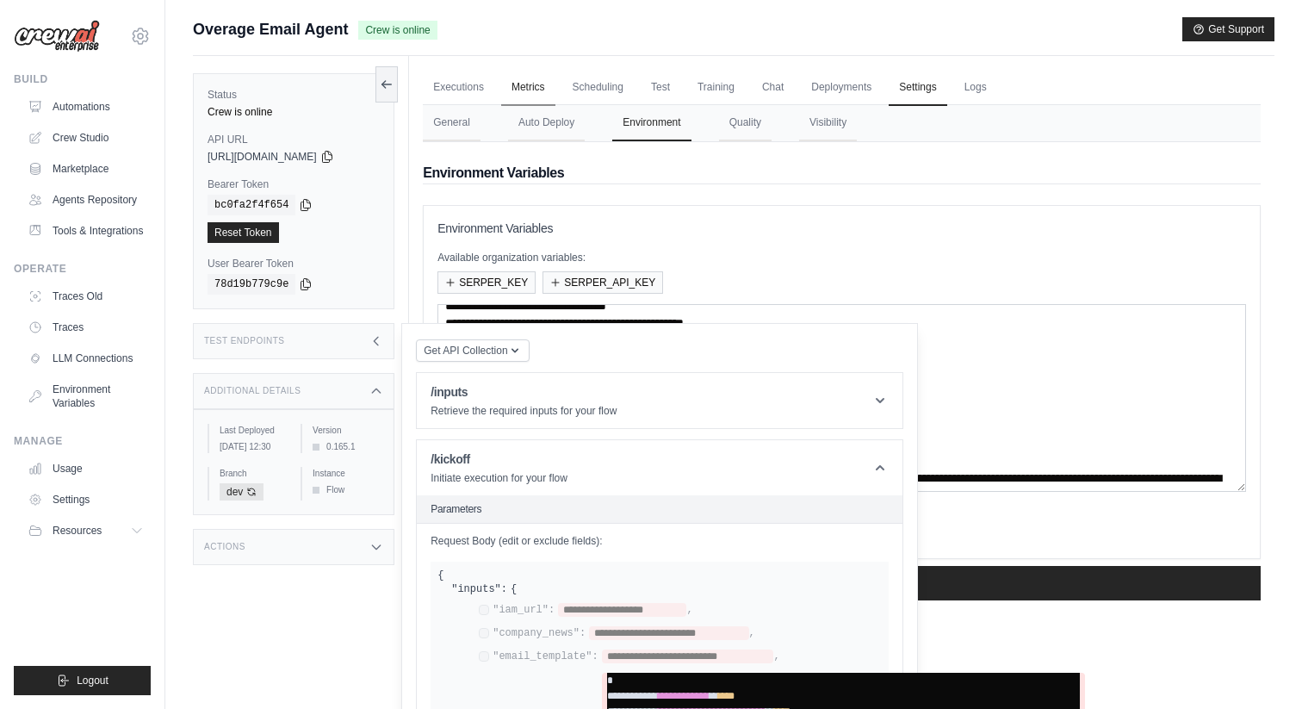
click at [504, 83] on link "Metrics" at bounding box center [528, 88] width 54 height 36
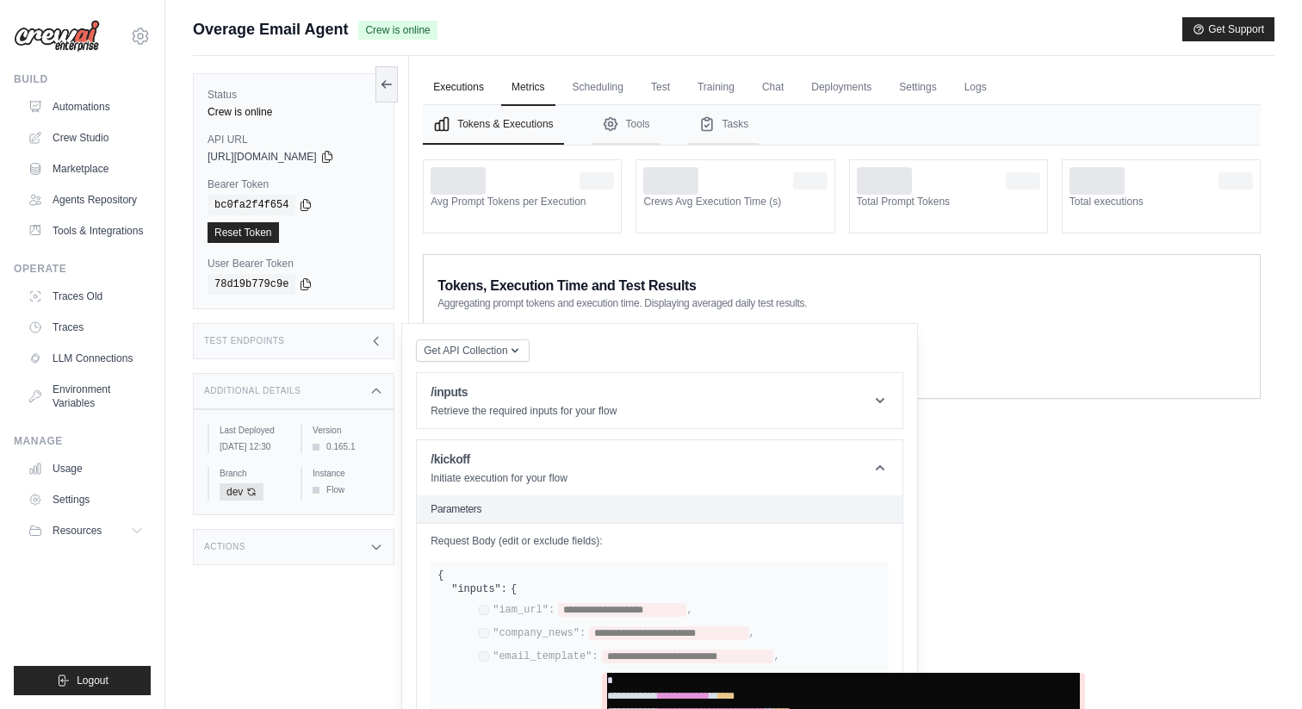
click at [462, 78] on link "Executions" at bounding box center [458, 88] width 71 height 36
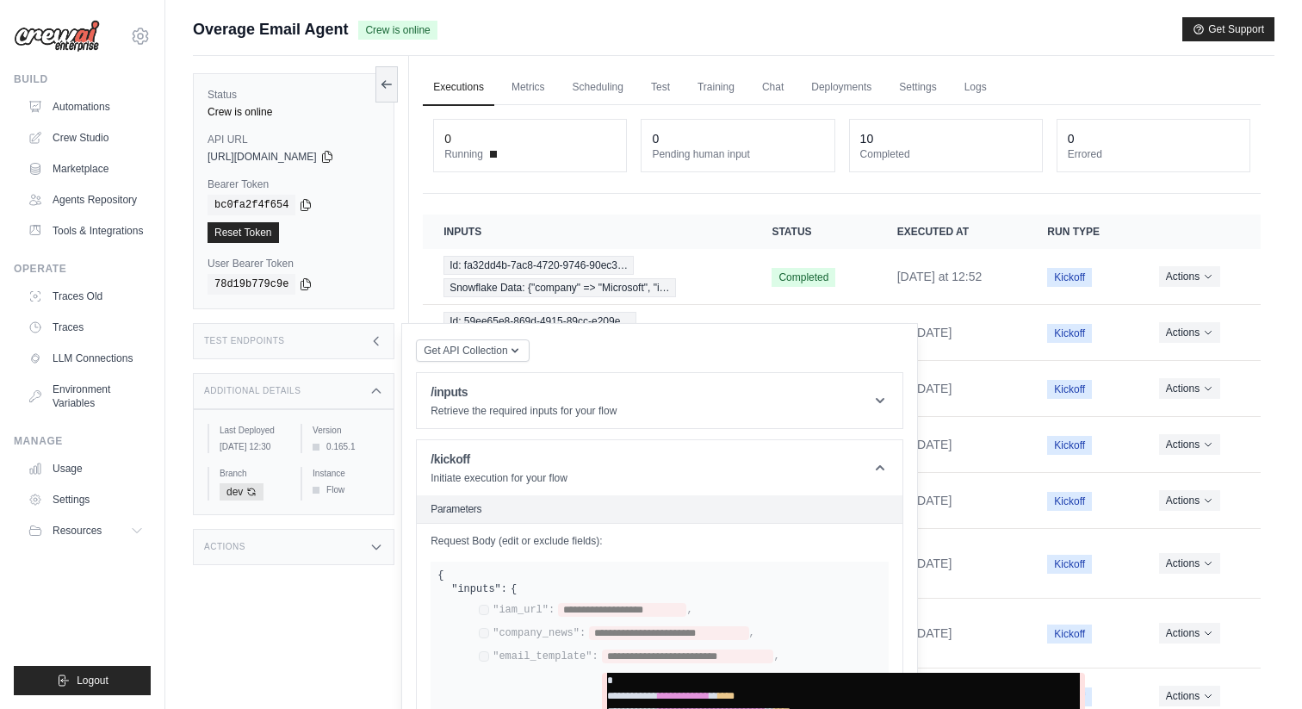
click at [373, 387] on icon at bounding box center [376, 391] width 14 height 14
click at [378, 354] on div "Test Endpoints" at bounding box center [293, 341] width 201 height 36
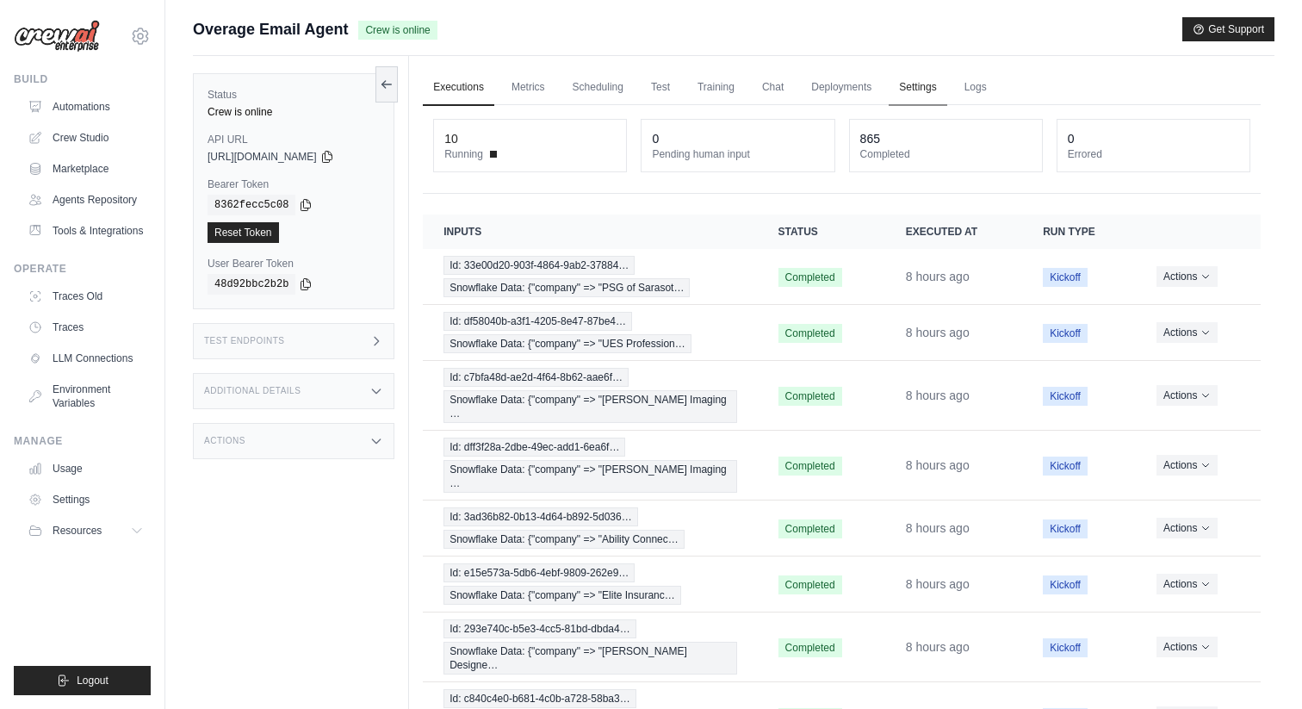
click at [909, 90] on link "Settings" at bounding box center [918, 88] width 58 height 36
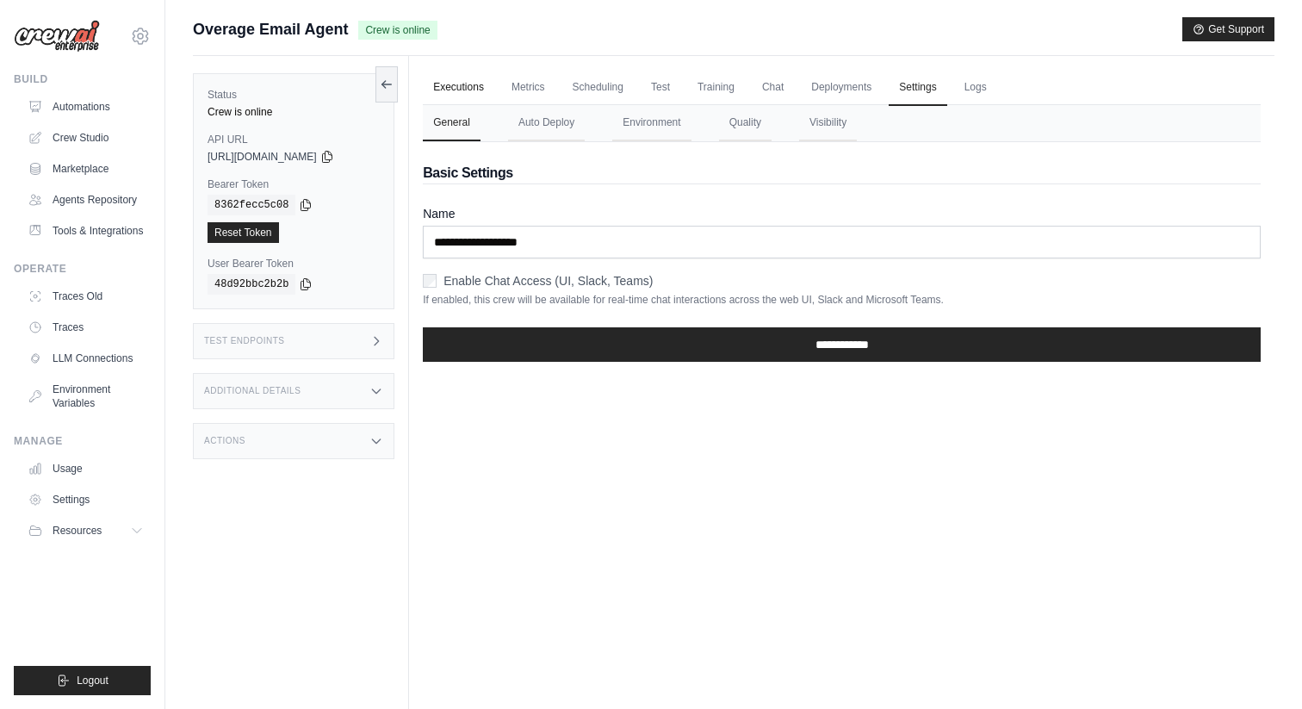
click at [453, 87] on link "Executions" at bounding box center [458, 88] width 71 height 36
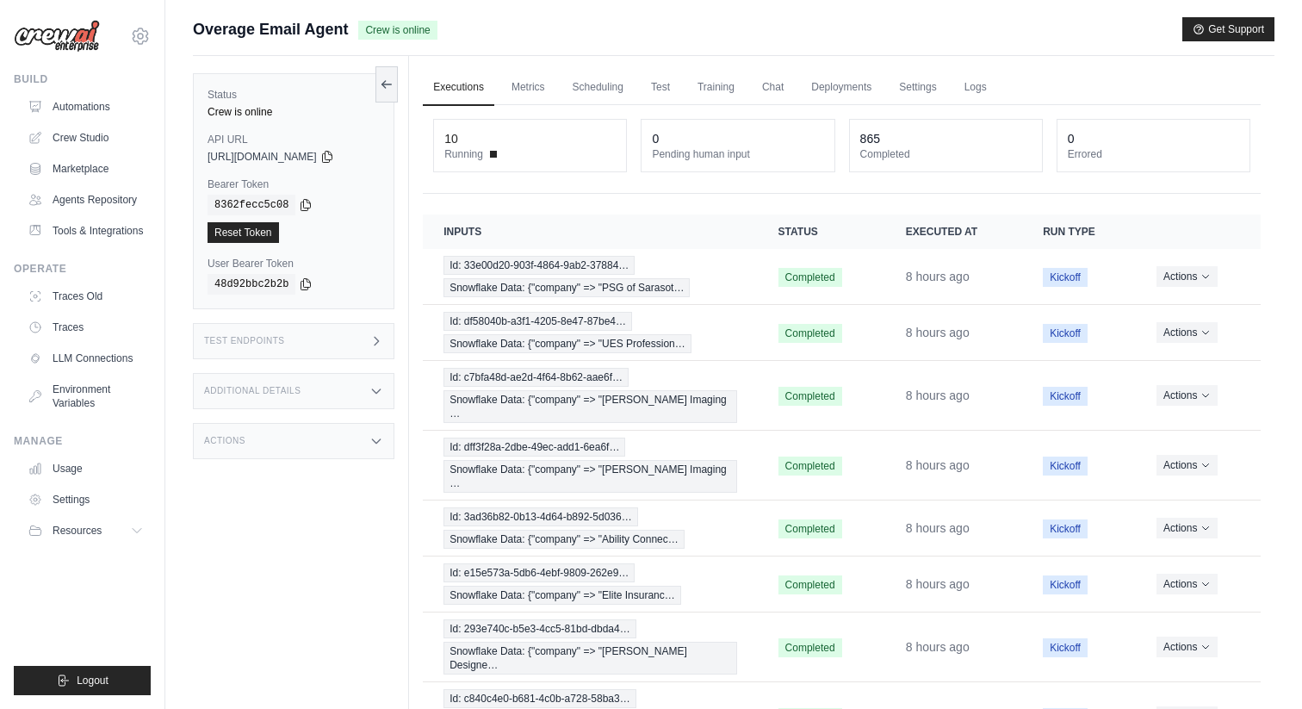
click at [345, 344] on div "Test Endpoints" at bounding box center [293, 341] width 201 height 36
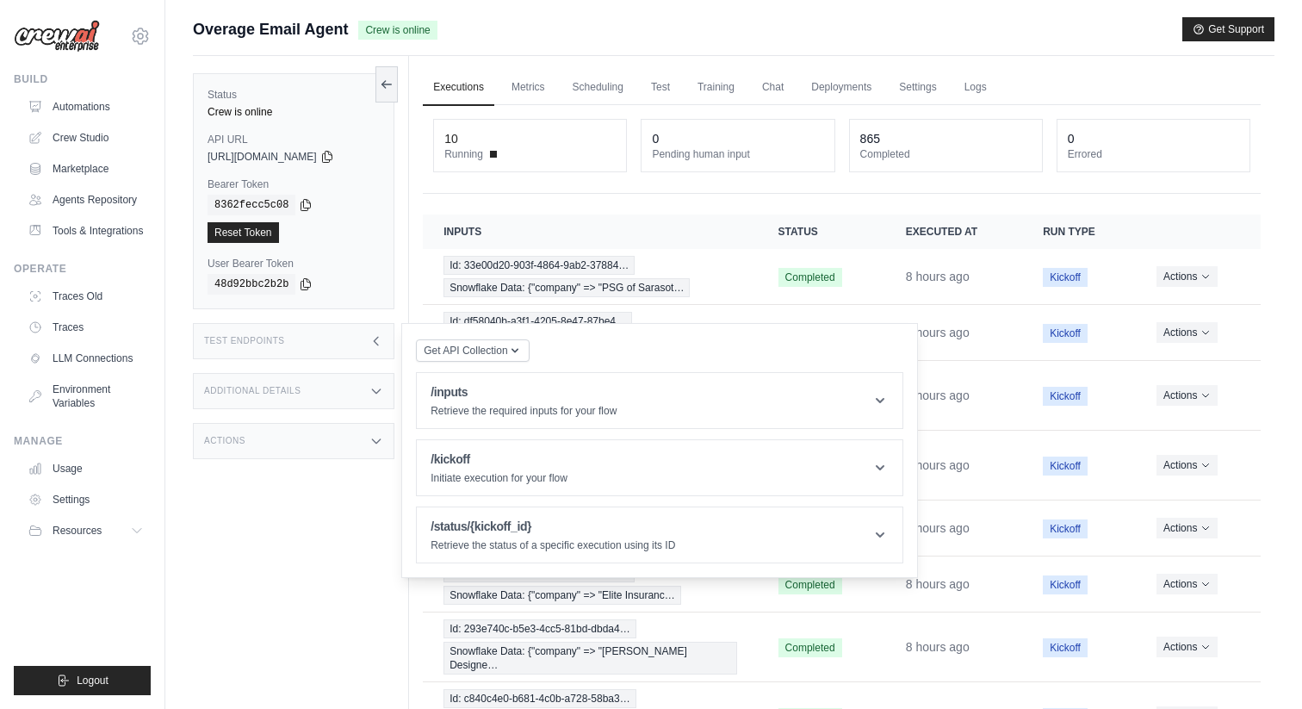
click at [324, 395] on div "Additional Details" at bounding box center [293, 391] width 201 height 36
click at [905, 90] on link "Settings" at bounding box center [918, 88] width 58 height 36
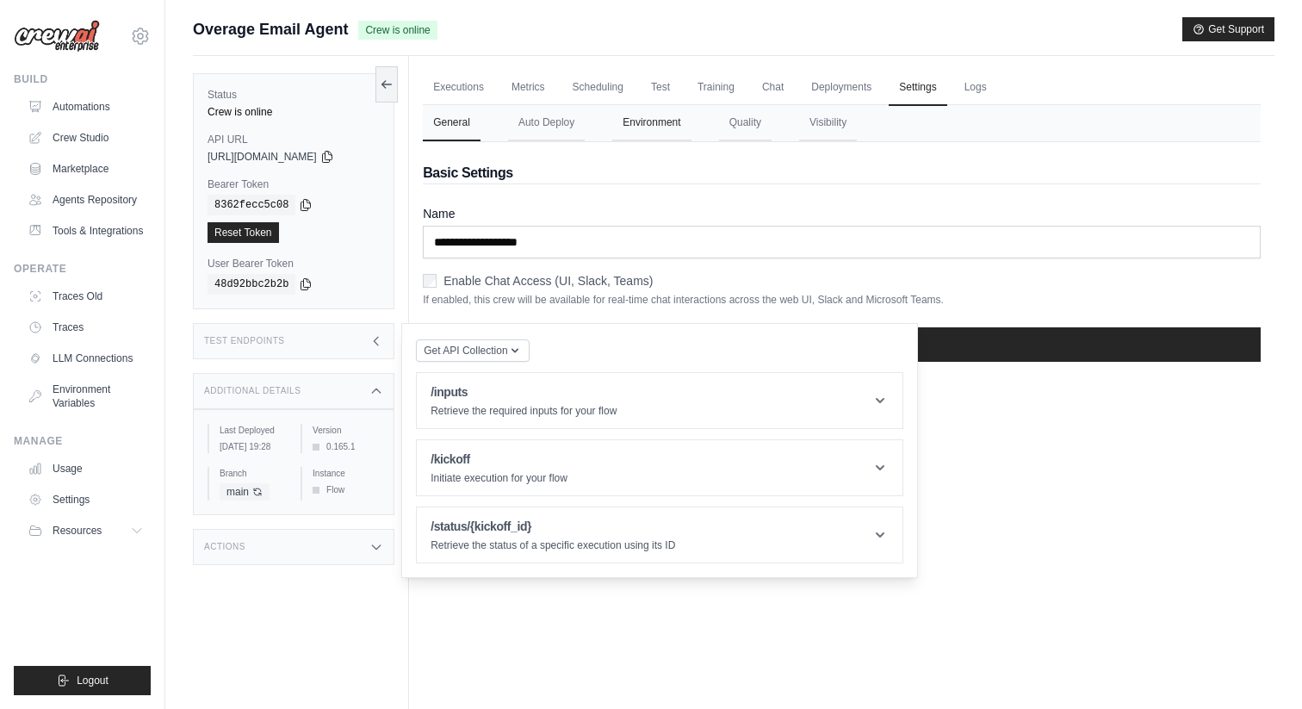
click at [653, 121] on button "Environment" at bounding box center [651, 123] width 78 height 36
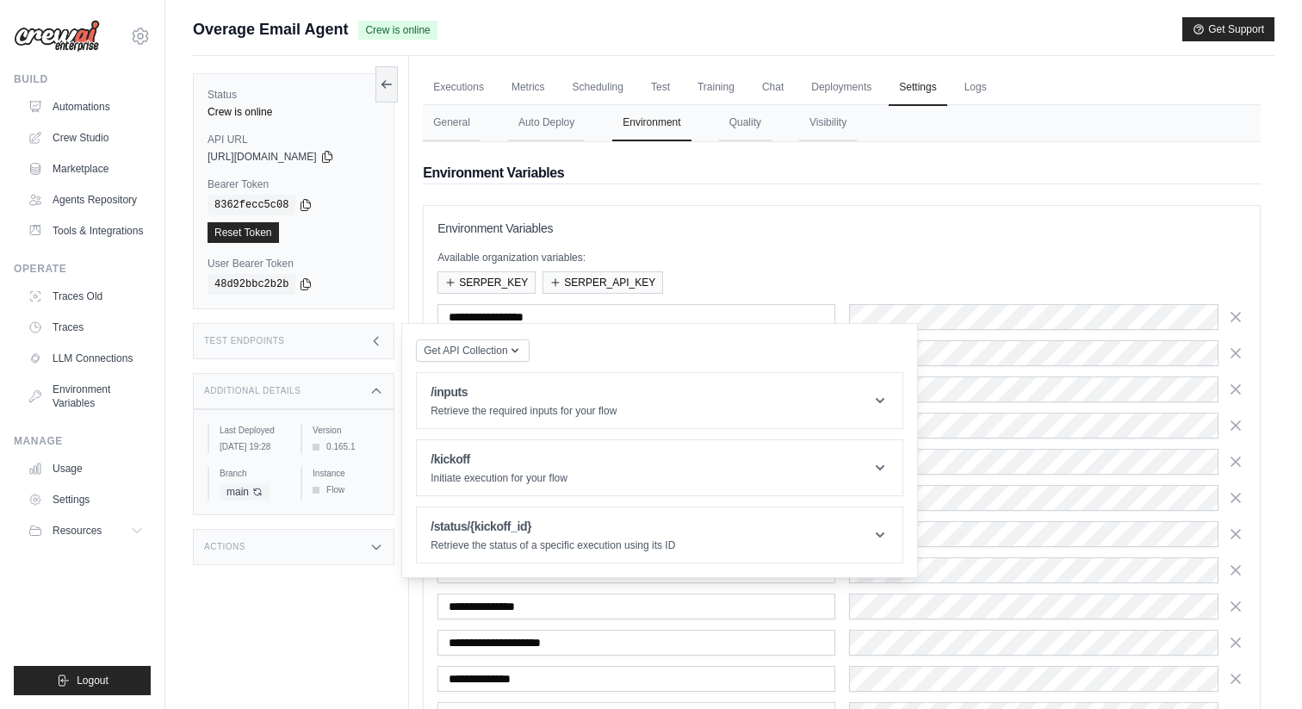
click at [362, 395] on div "Additional Details" at bounding box center [293, 391] width 201 height 36
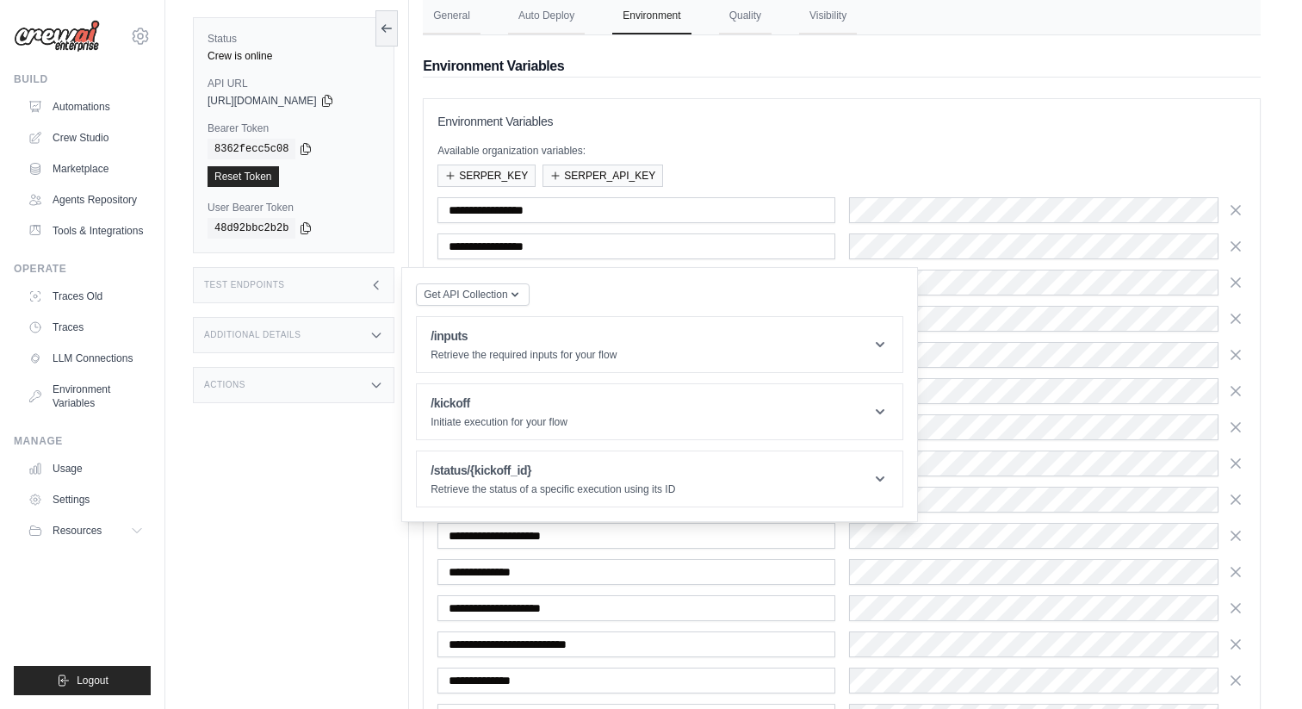
scroll to position [108, 0]
click at [378, 286] on icon at bounding box center [376, 285] width 14 height 14
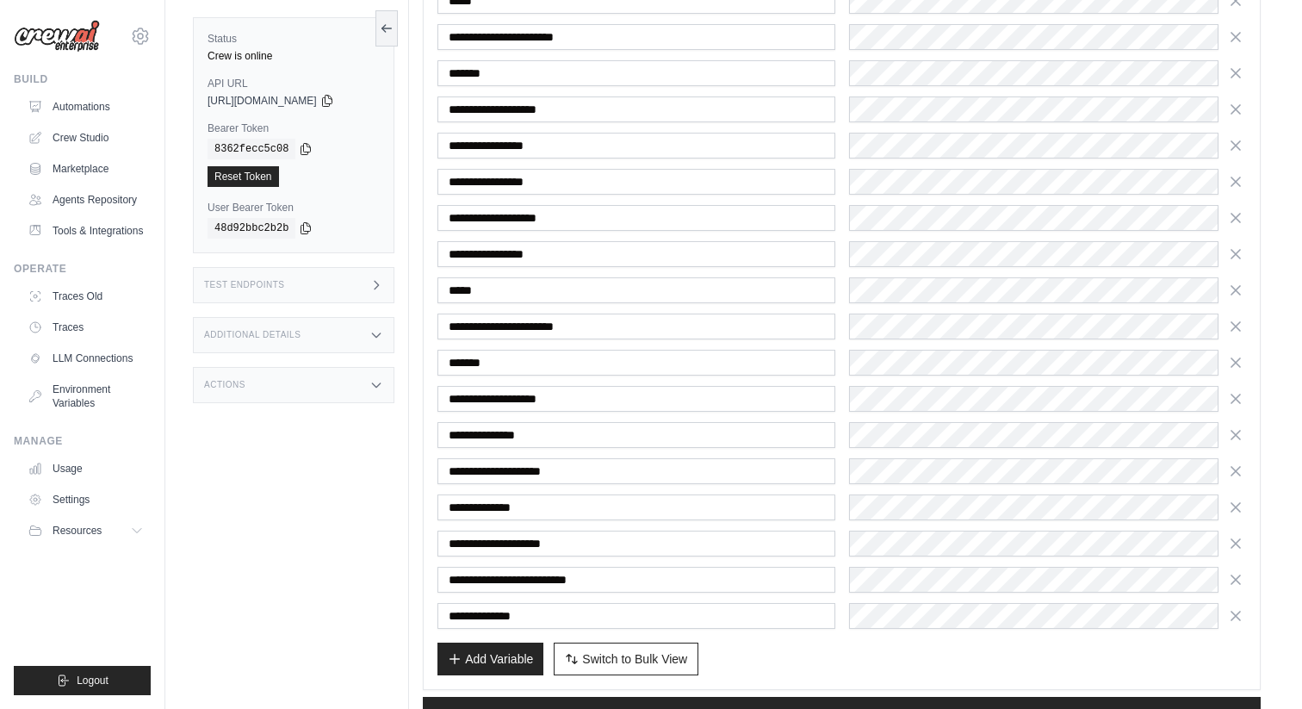
scroll to position [1251, 0]
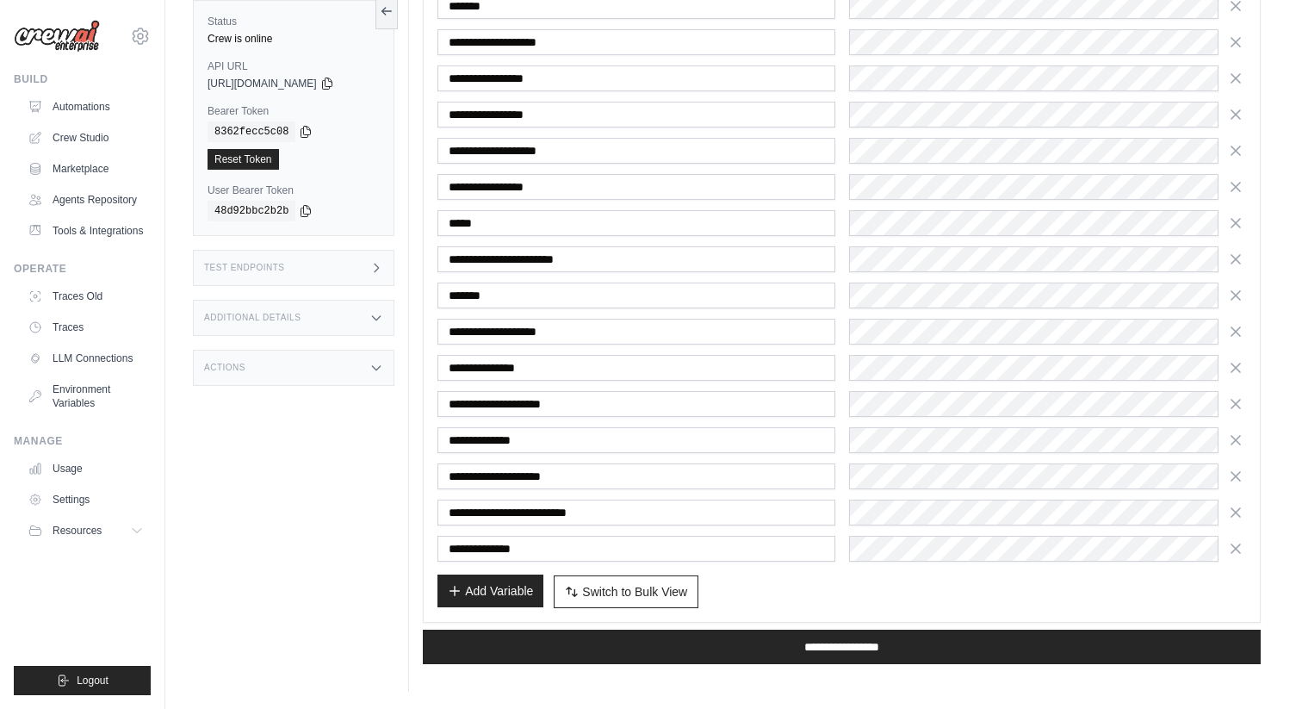
click at [503, 591] on button "Add Variable" at bounding box center [490, 590] width 106 height 33
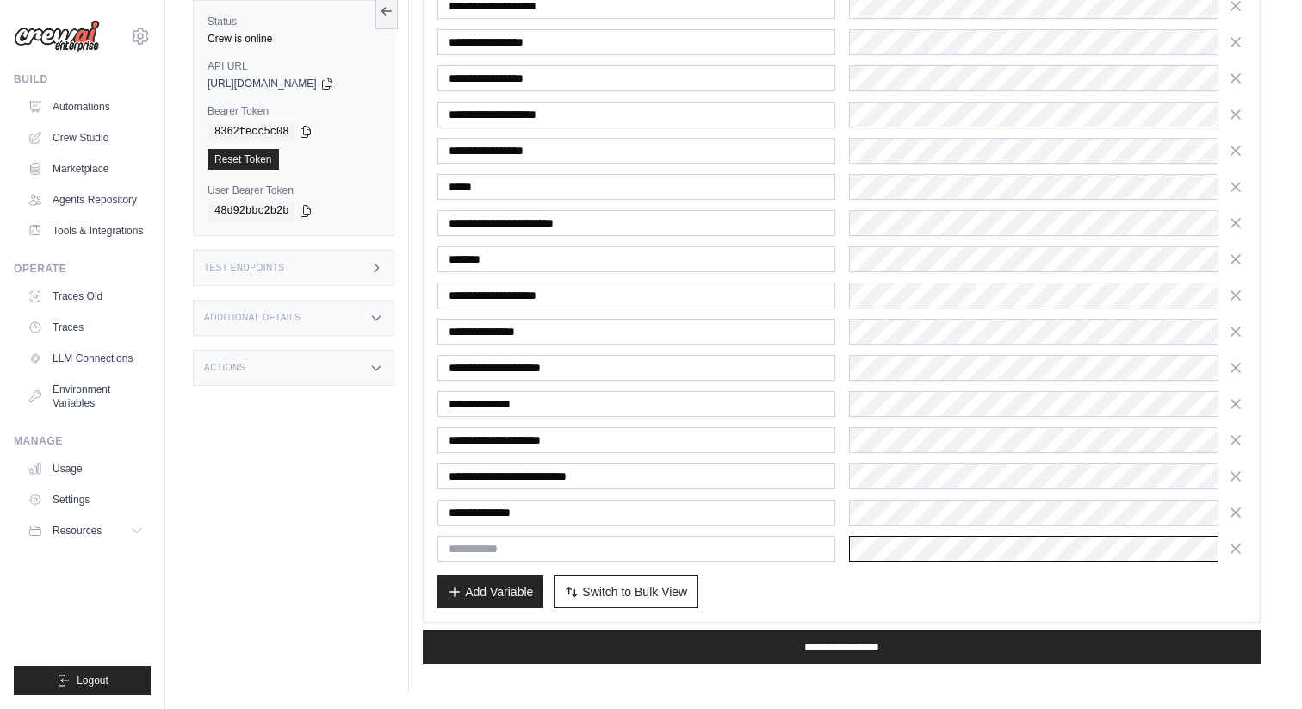
scroll to position [0, 0]
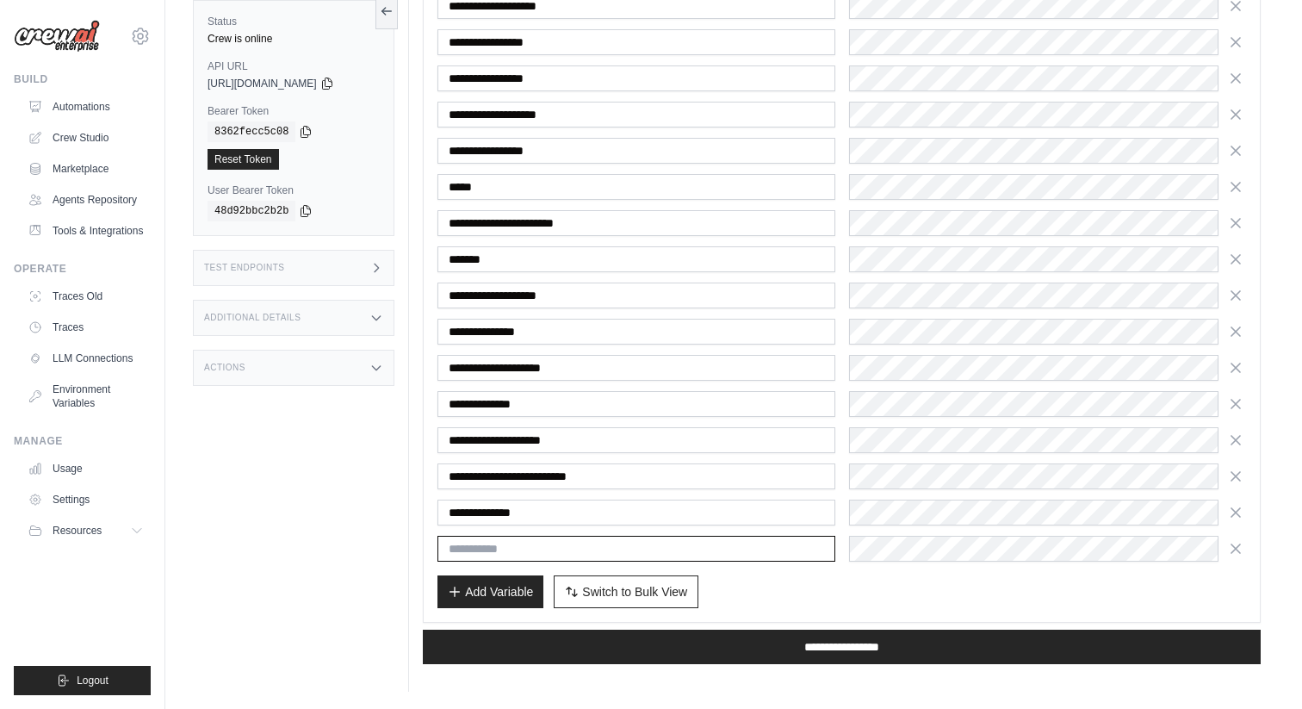
click at [711, 547] on input "text" at bounding box center [635, 549] width 397 height 26
paste input "**********"
type input "**********"
click at [653, 600] on button "Switch to Bulk View Switch to Table View" at bounding box center [626, 590] width 145 height 33
type textarea "**********"
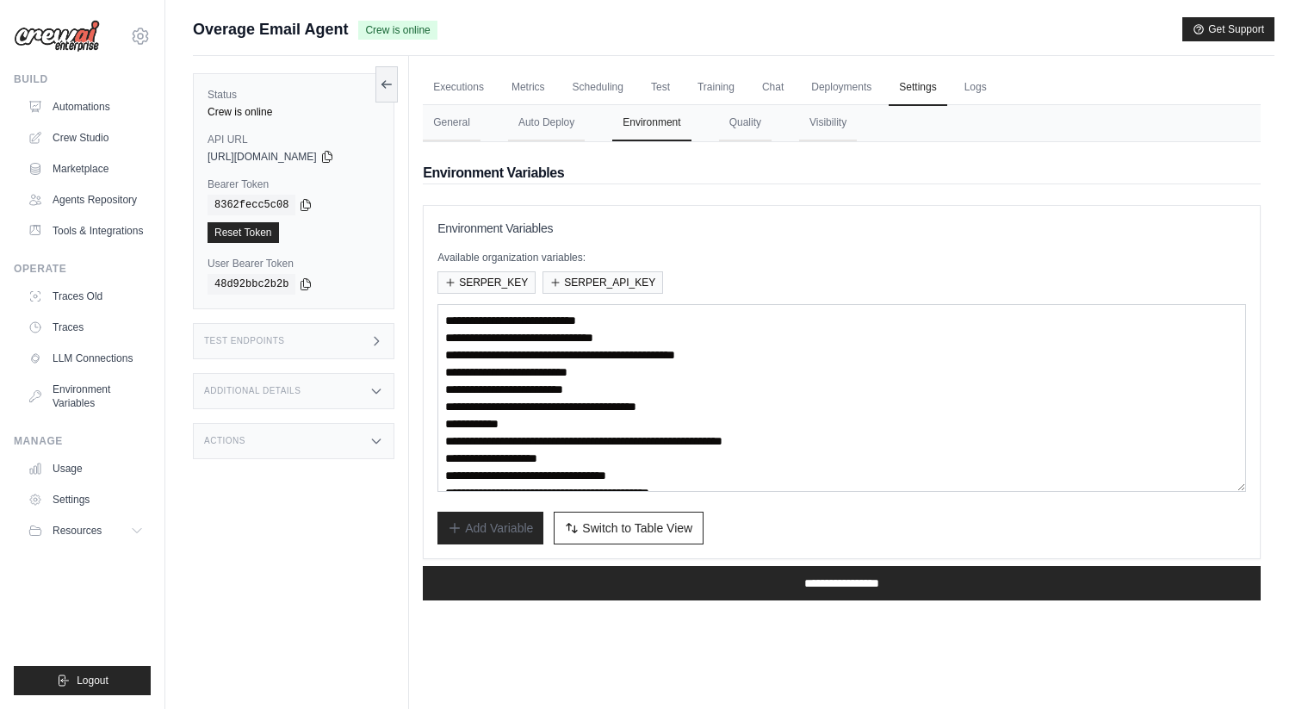
scroll to position [18, 0]
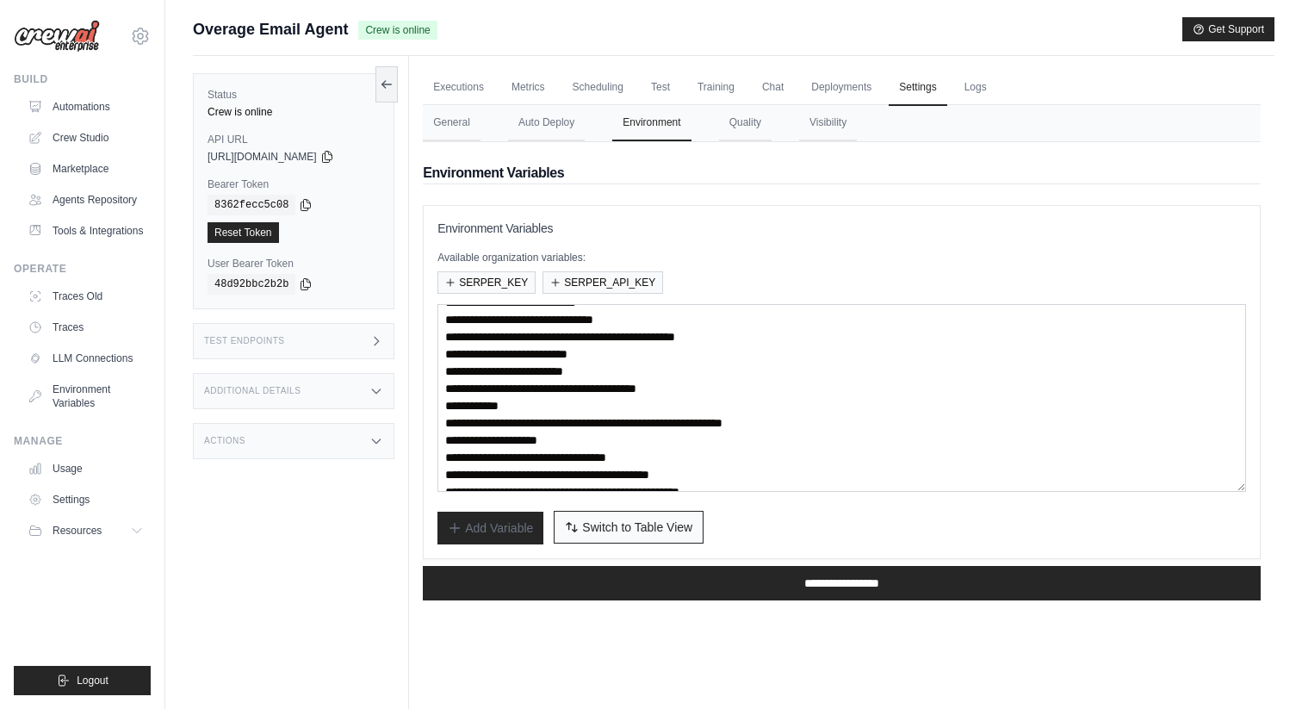
click at [628, 529] on span "Switch to Table View" at bounding box center [637, 526] width 110 height 17
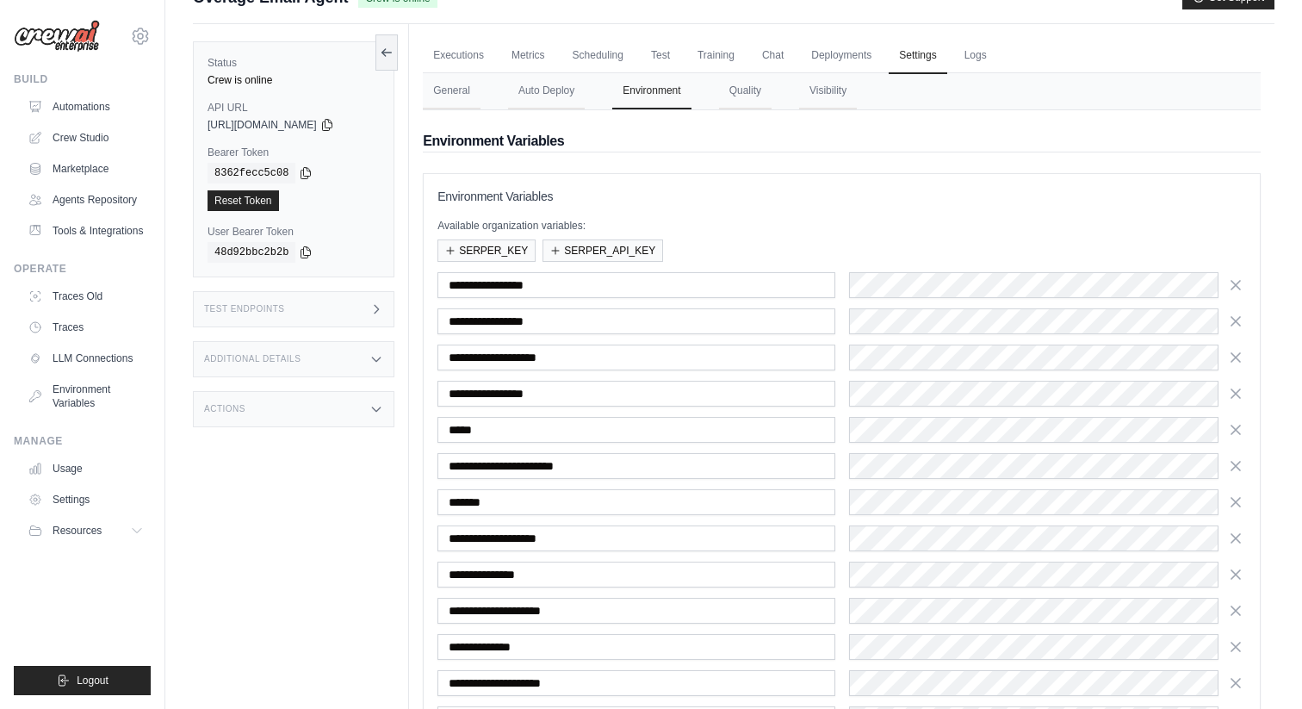
scroll to position [238, 0]
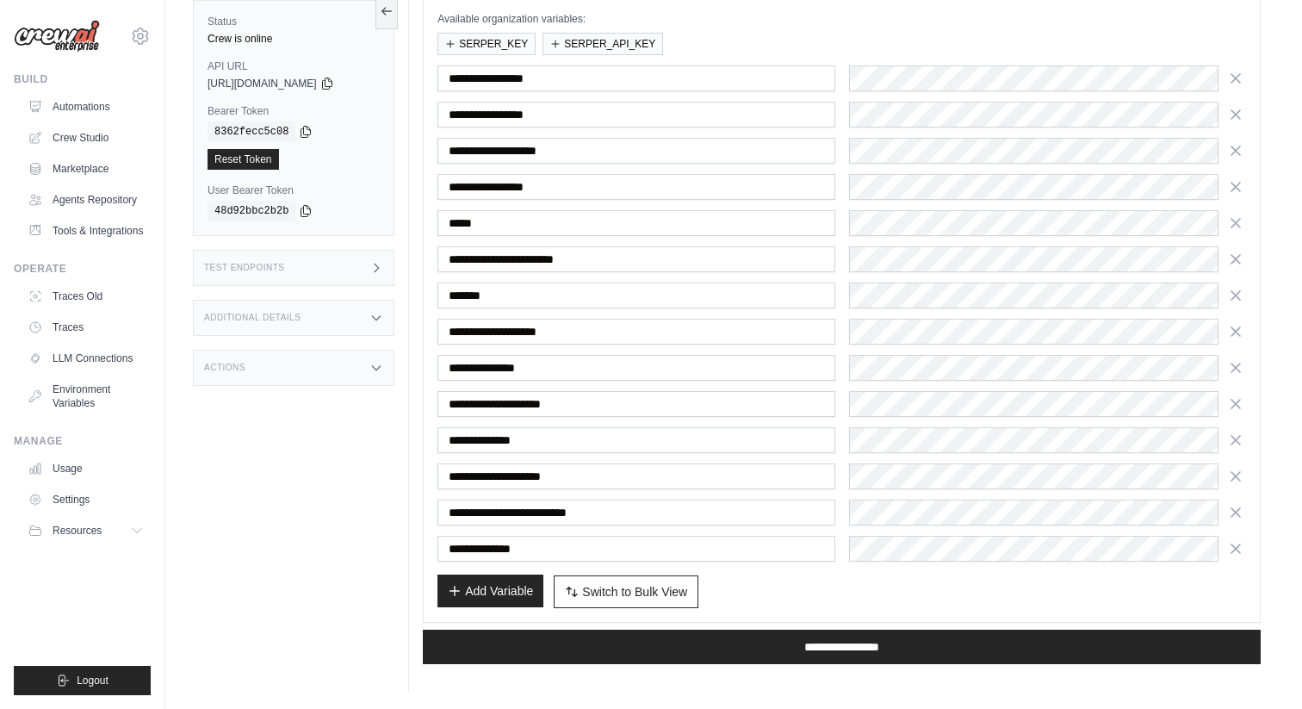
click at [522, 592] on button "Add Variable" at bounding box center [490, 590] width 106 height 33
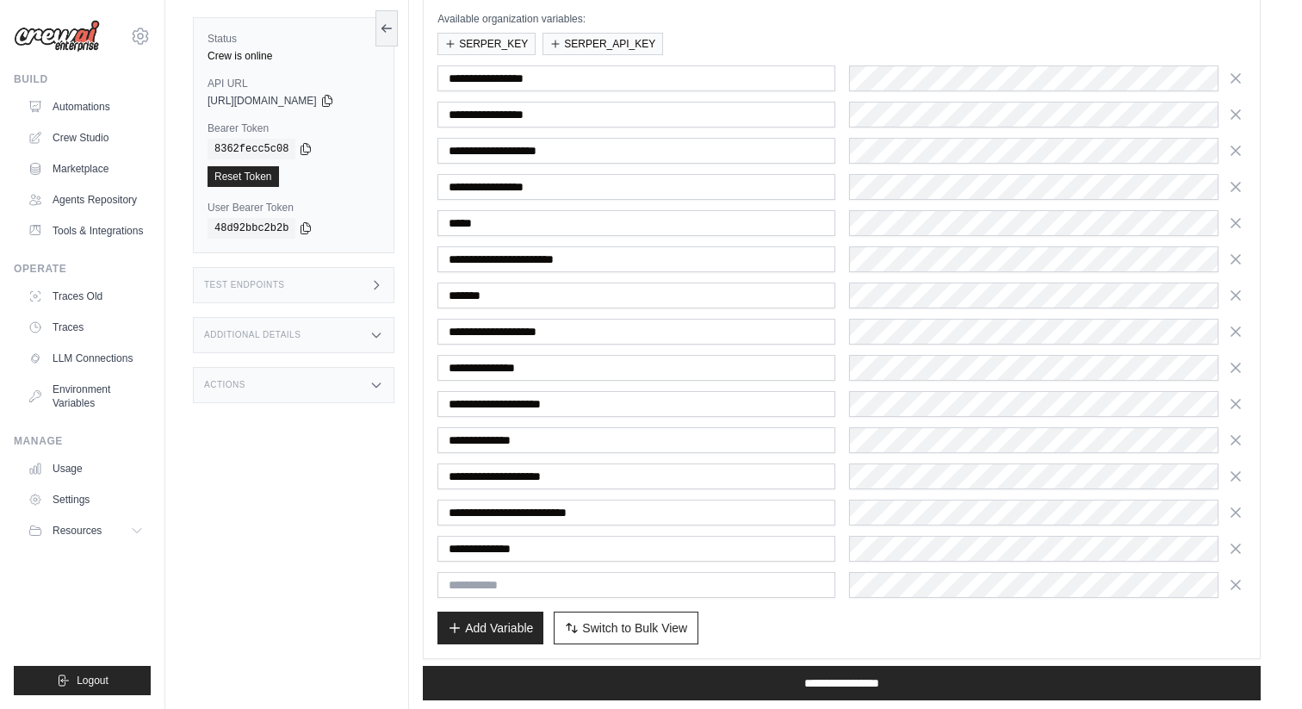
click at [535, 586] on input "text" at bounding box center [635, 585] width 397 height 26
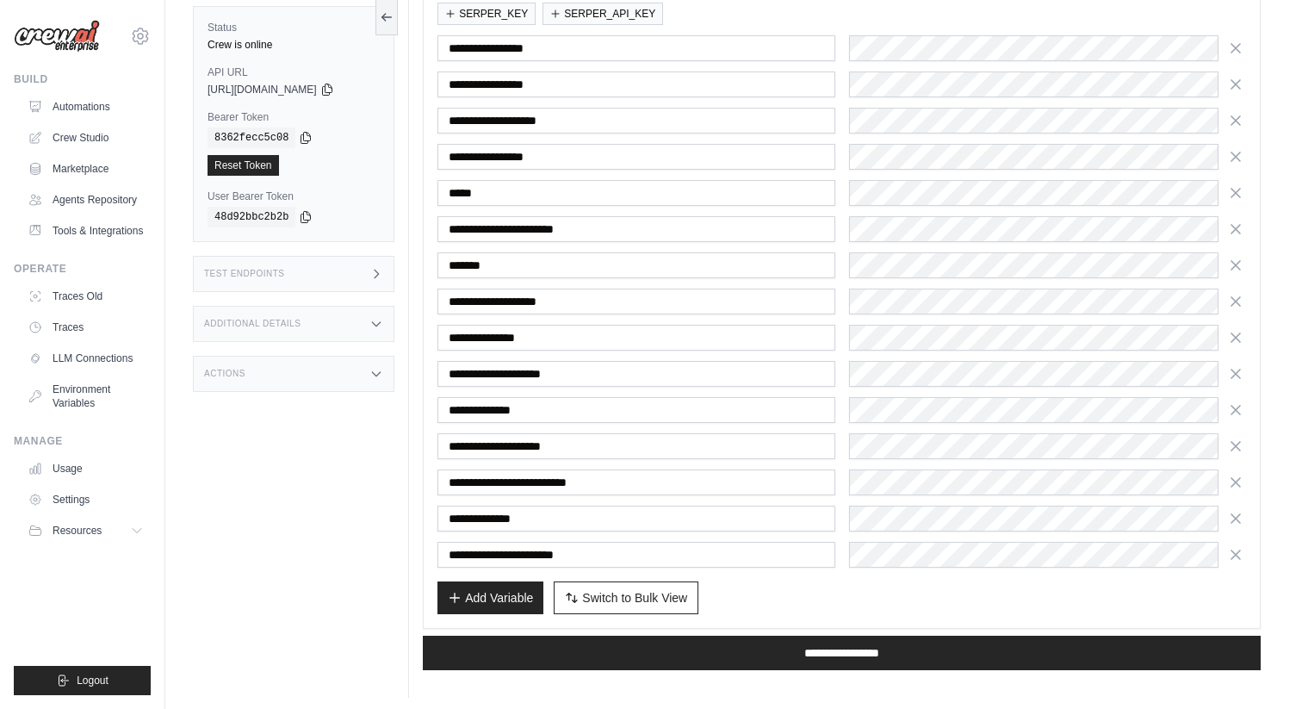
scroll to position [275, 0]
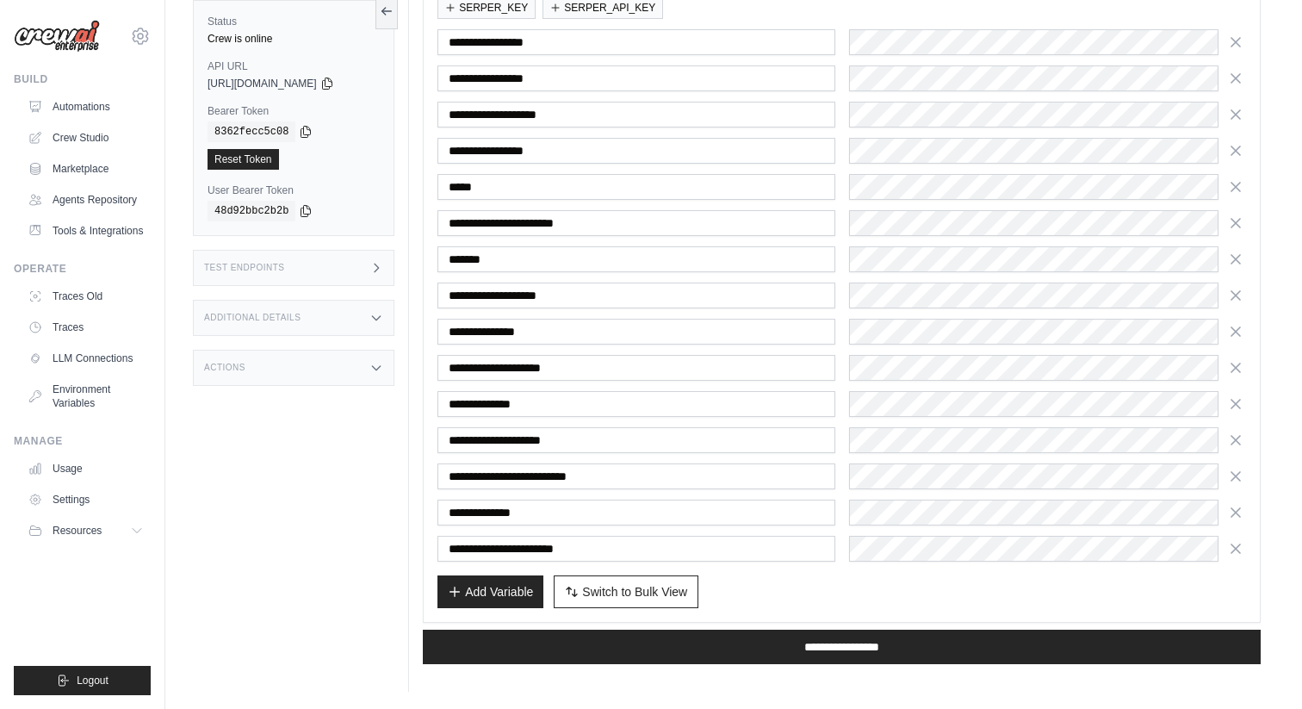
type input "**********"
click at [627, 548] on input "**********" at bounding box center [635, 549] width 397 height 26
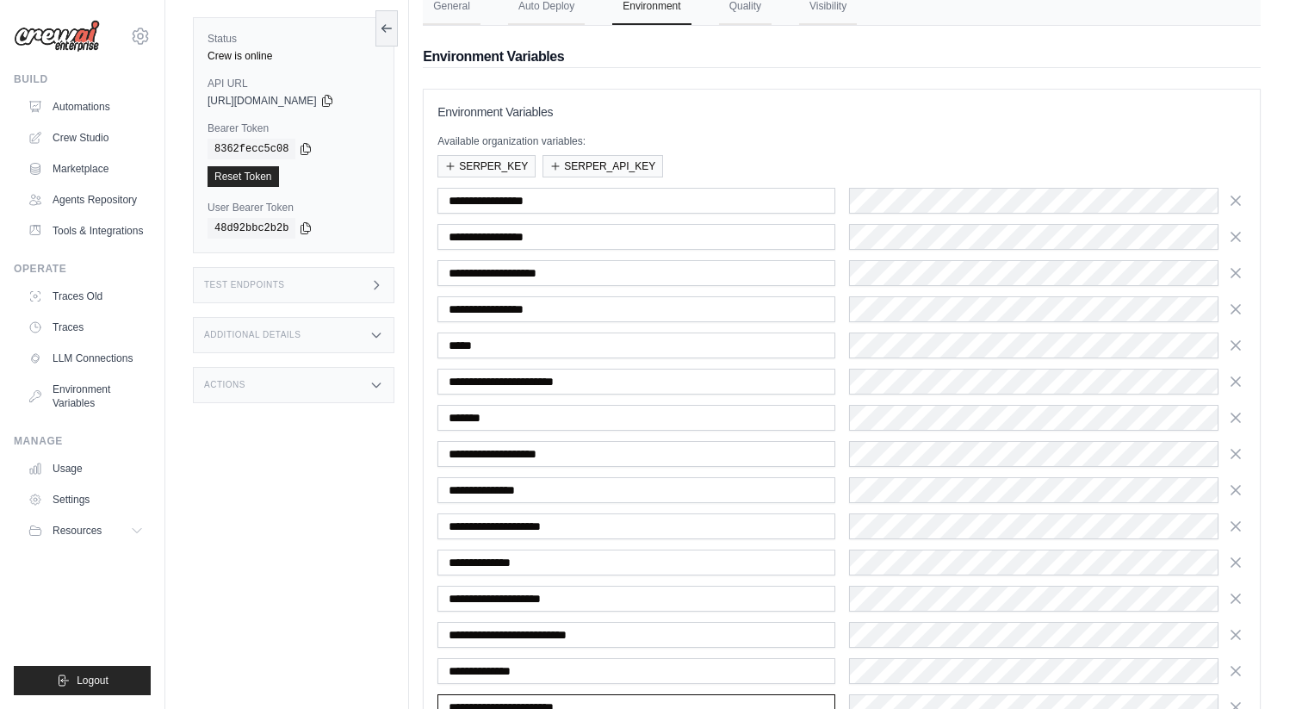
scroll to position [0, 0]
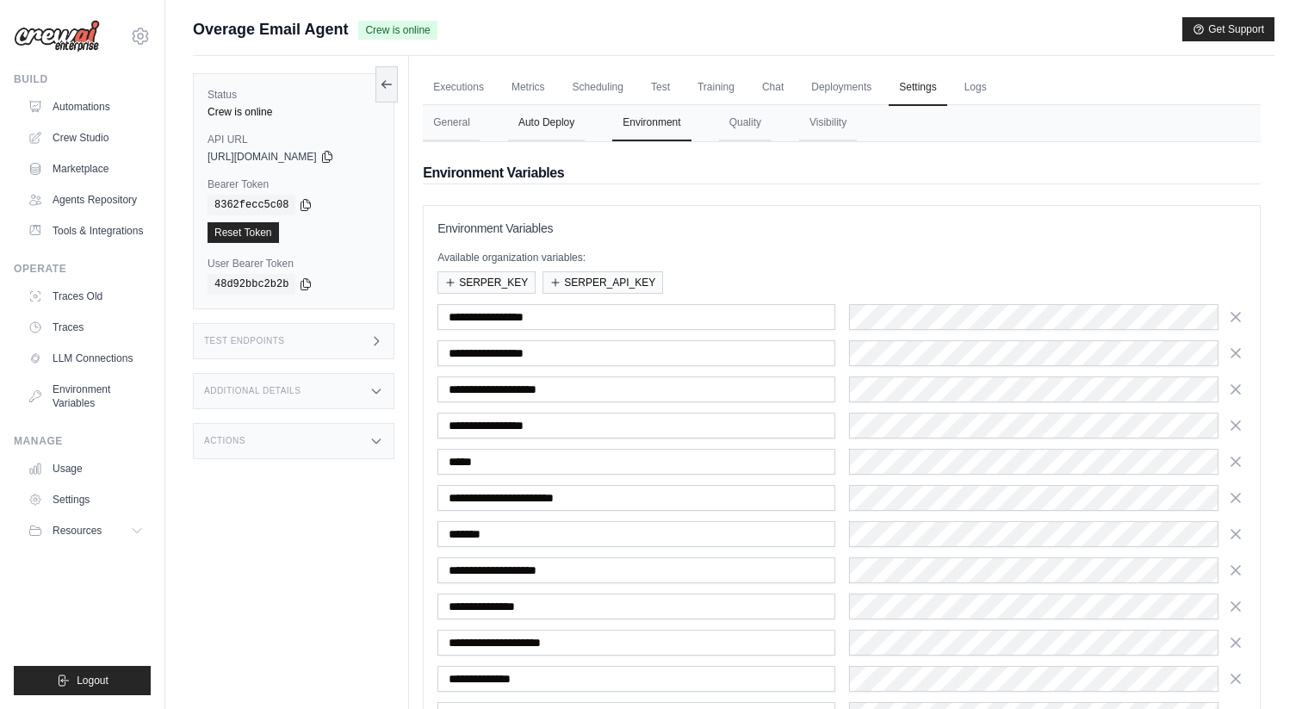
click at [546, 128] on button "Auto Deploy" at bounding box center [546, 123] width 77 height 36
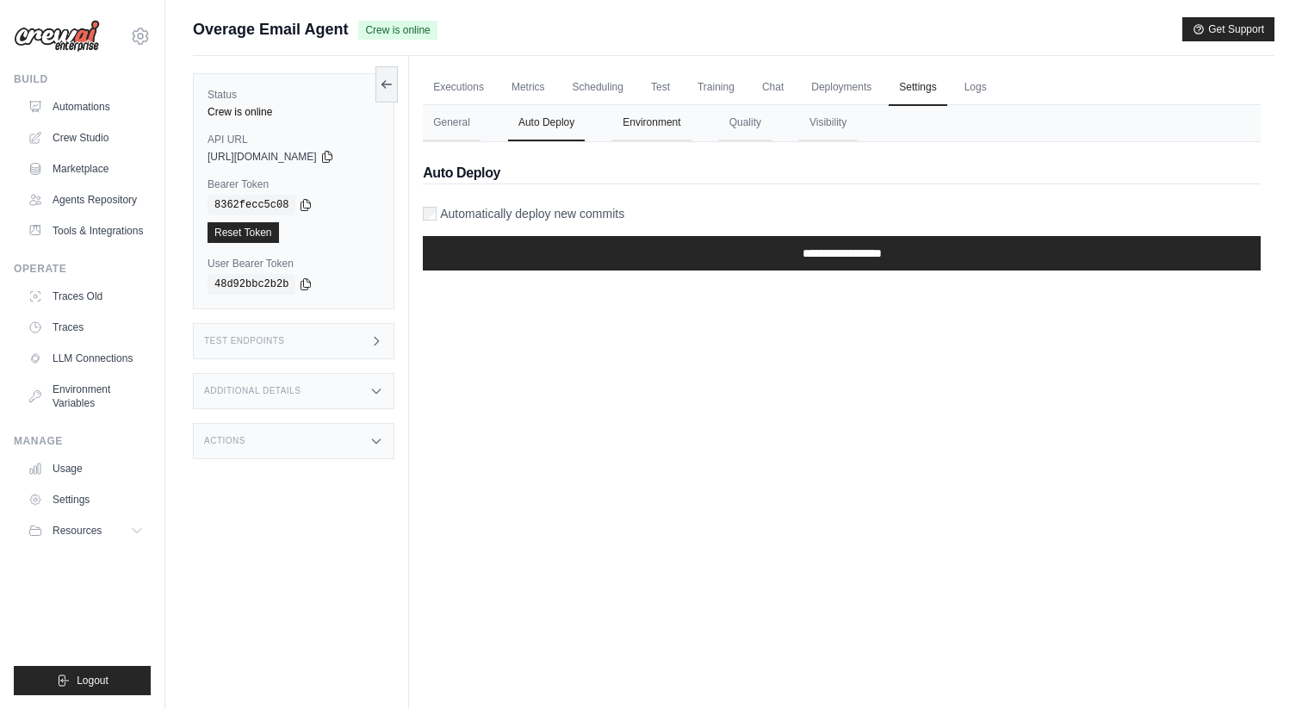
click at [637, 135] on button "Environment" at bounding box center [651, 123] width 78 height 36
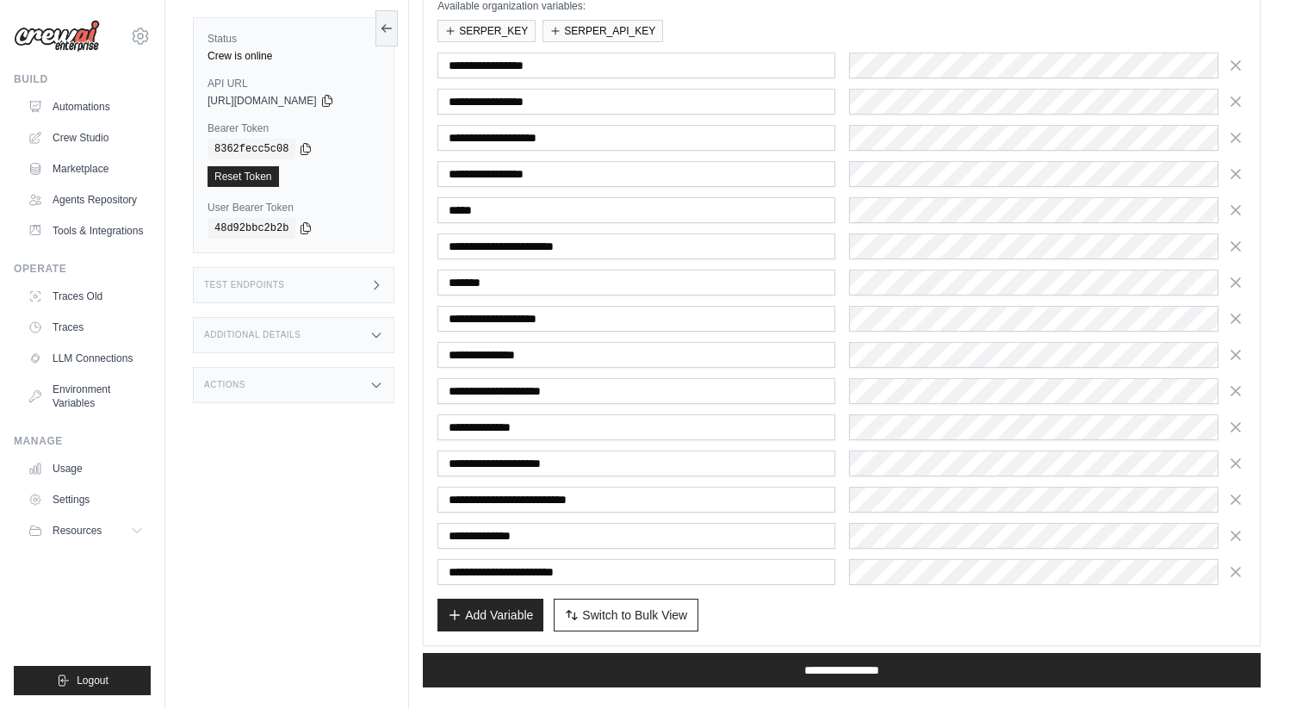
scroll to position [275, 0]
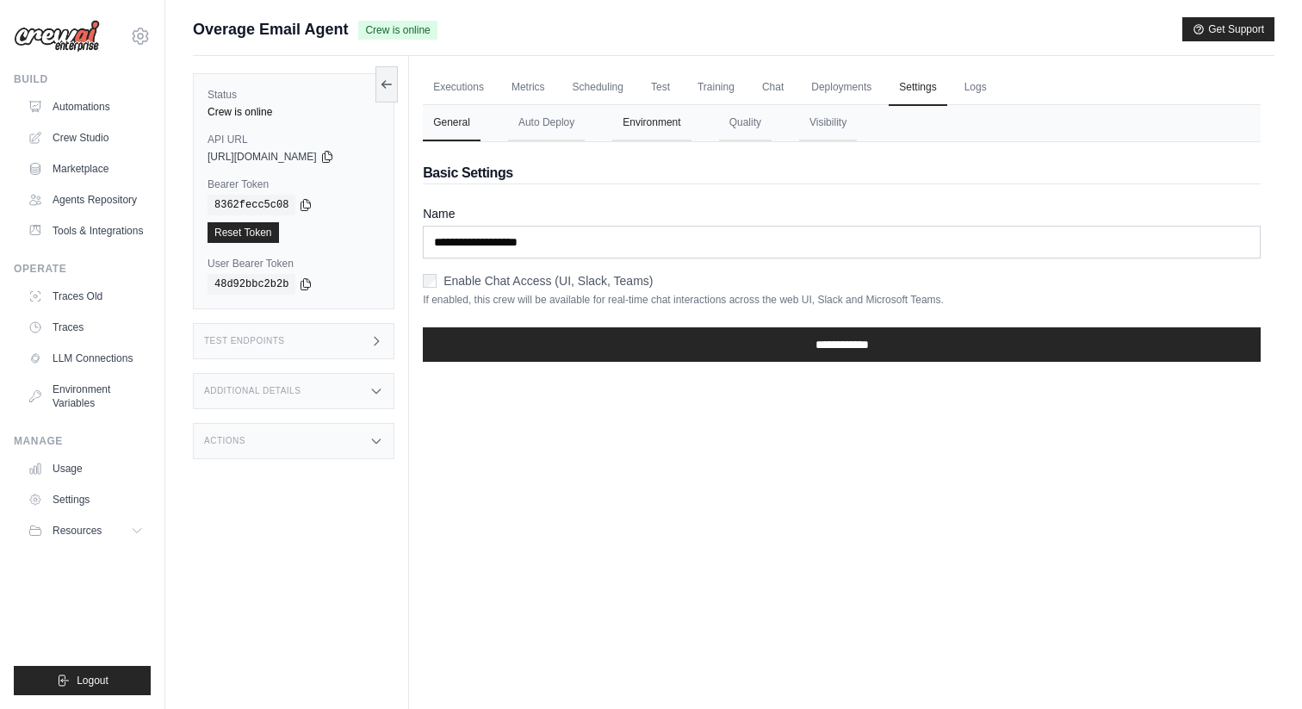
click at [659, 126] on button "Environment" at bounding box center [651, 123] width 78 height 36
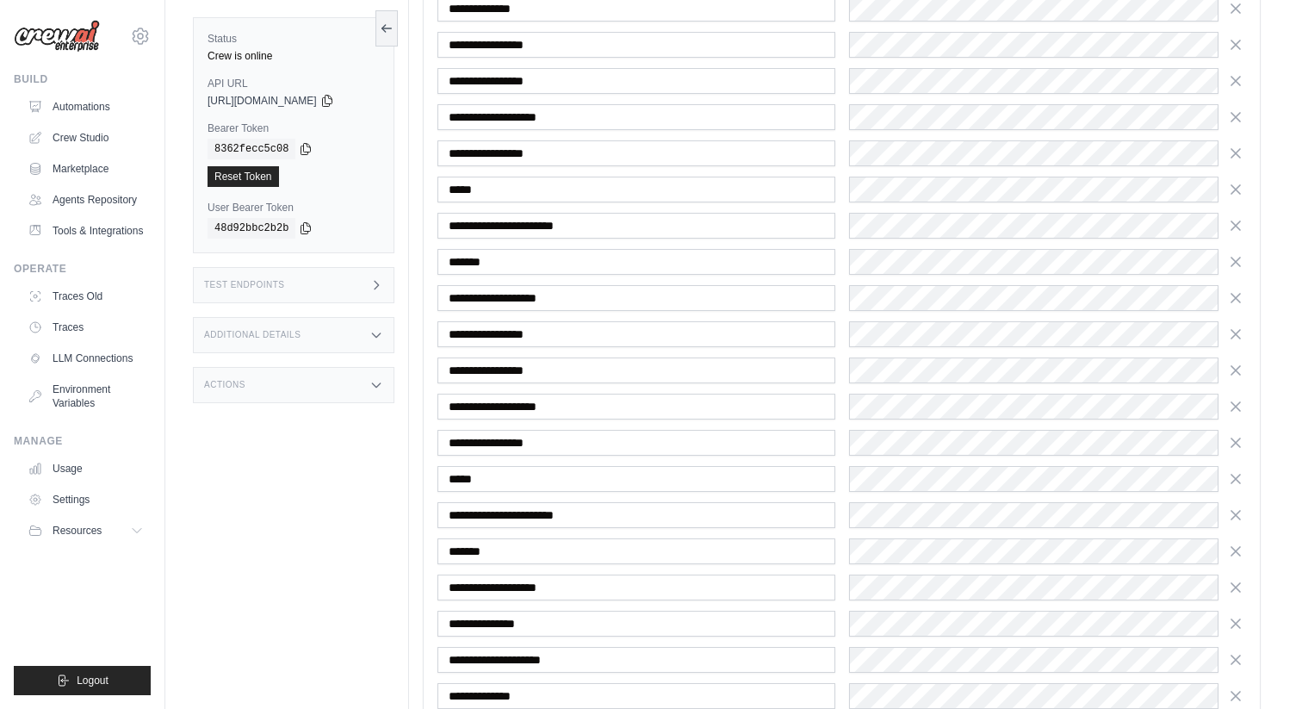
scroll to position [999, 0]
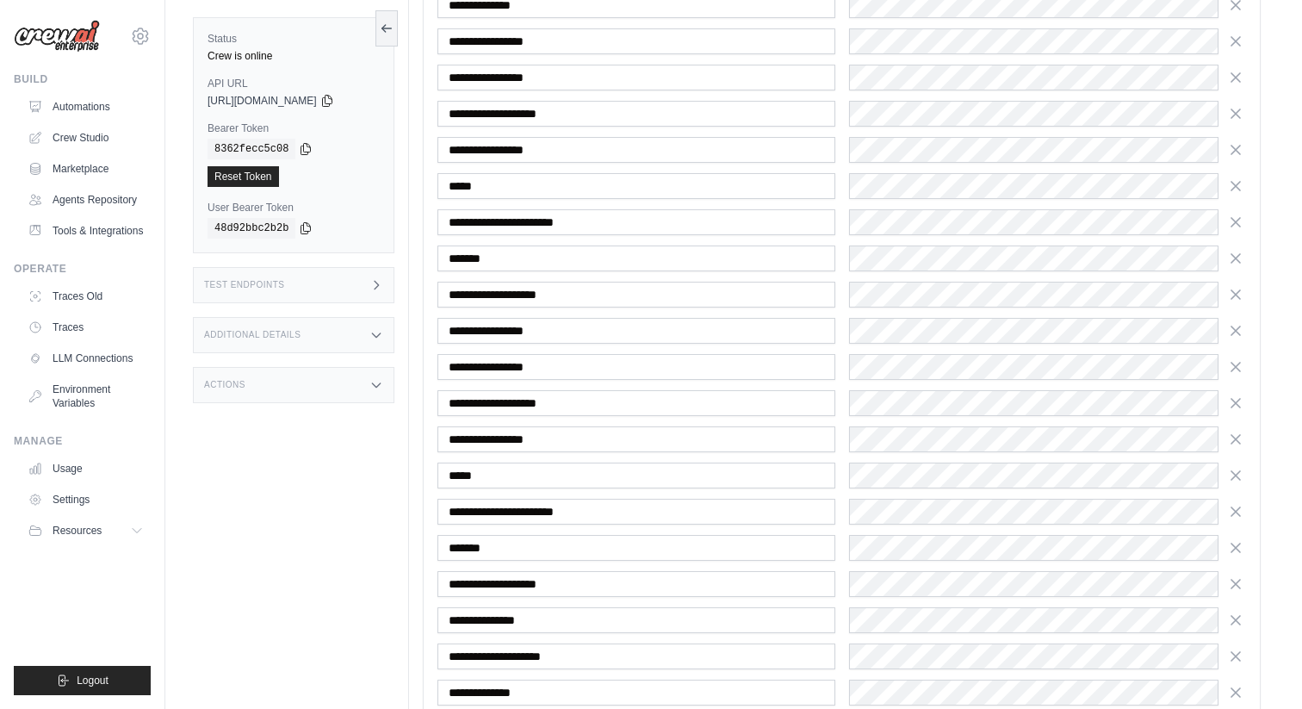
click at [887, 497] on div "**********" at bounding box center [841, 59] width 808 height 1508
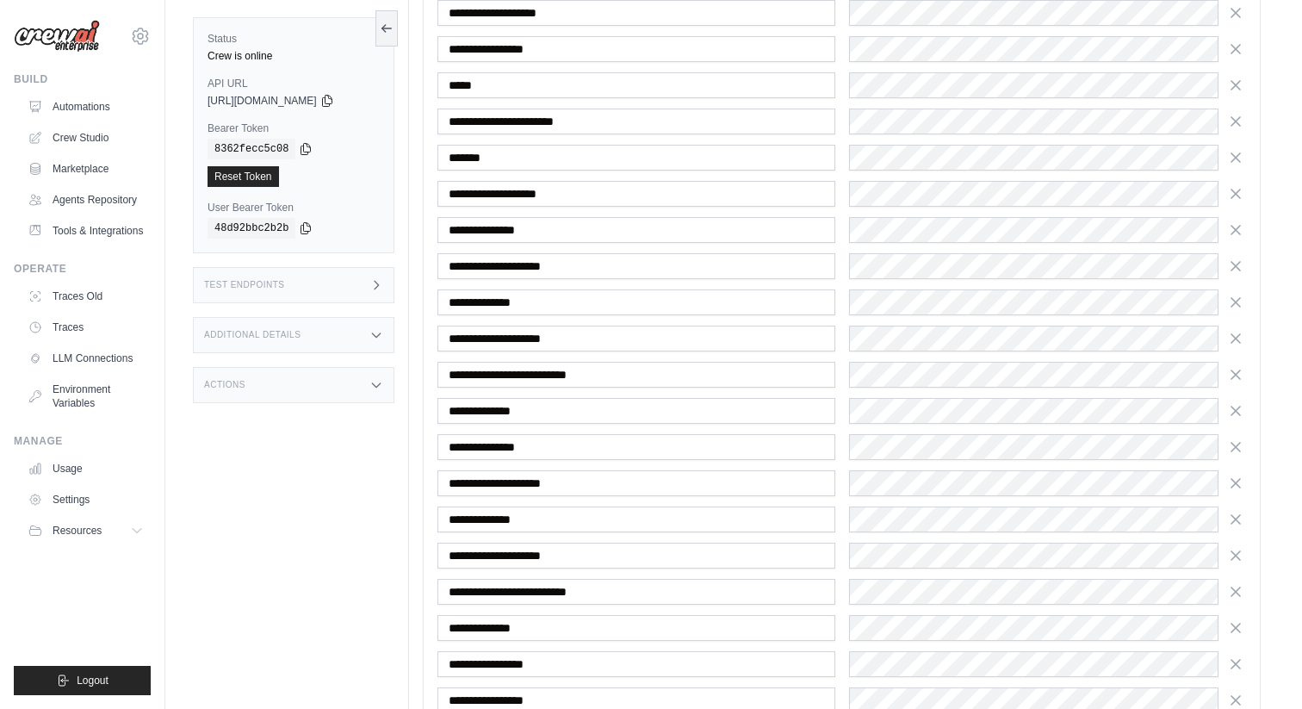
scroll to position [0, 0]
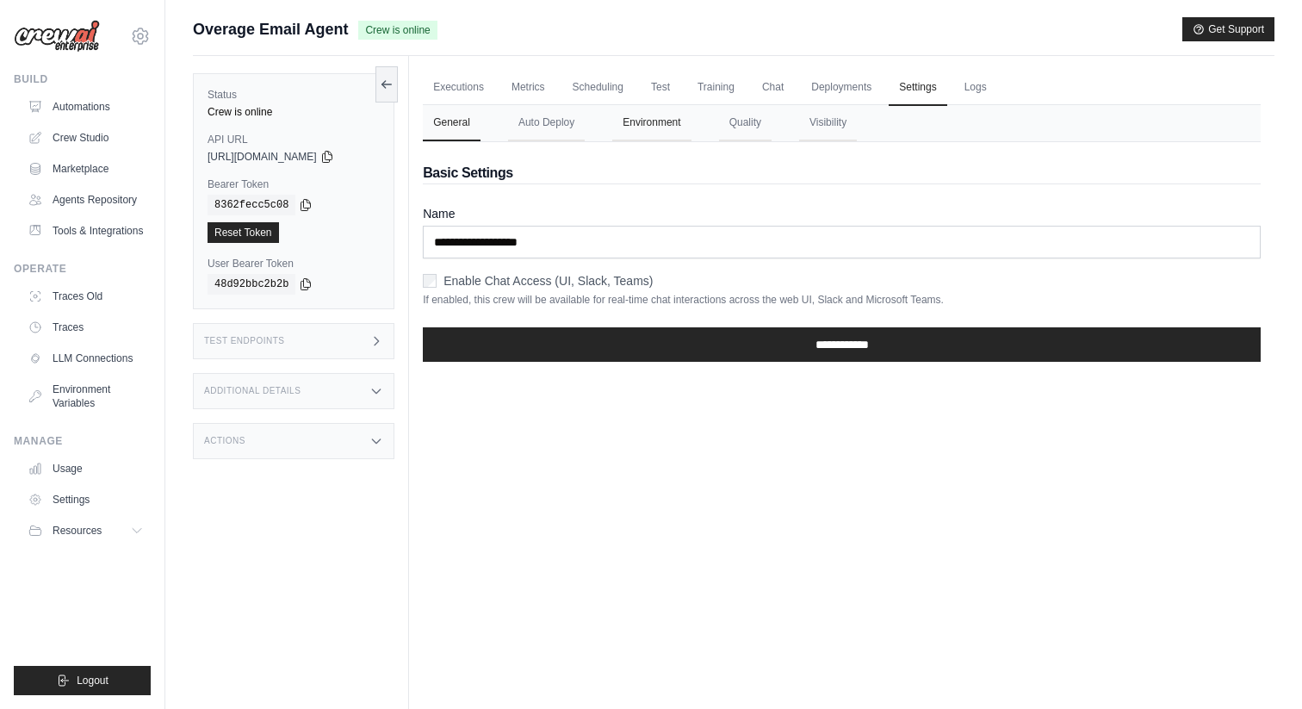
click at [635, 127] on button "Environment" at bounding box center [651, 123] width 78 height 36
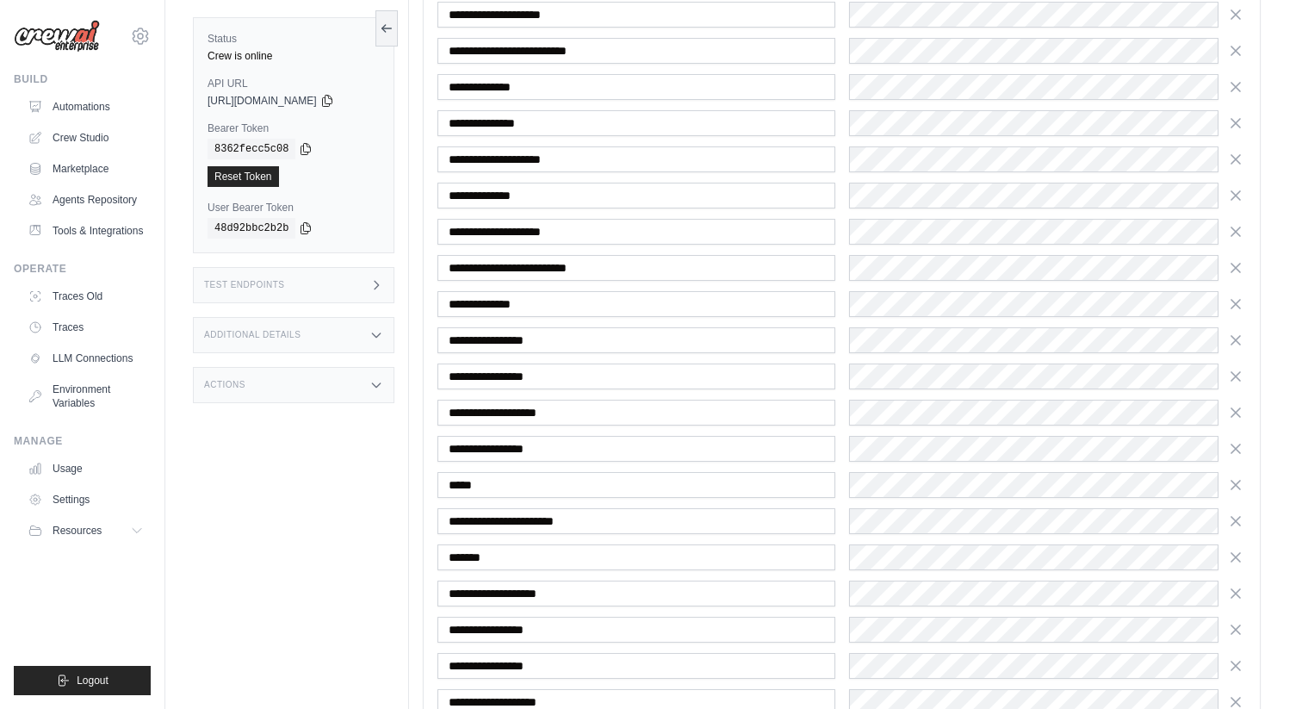
scroll to position [1251, 0]
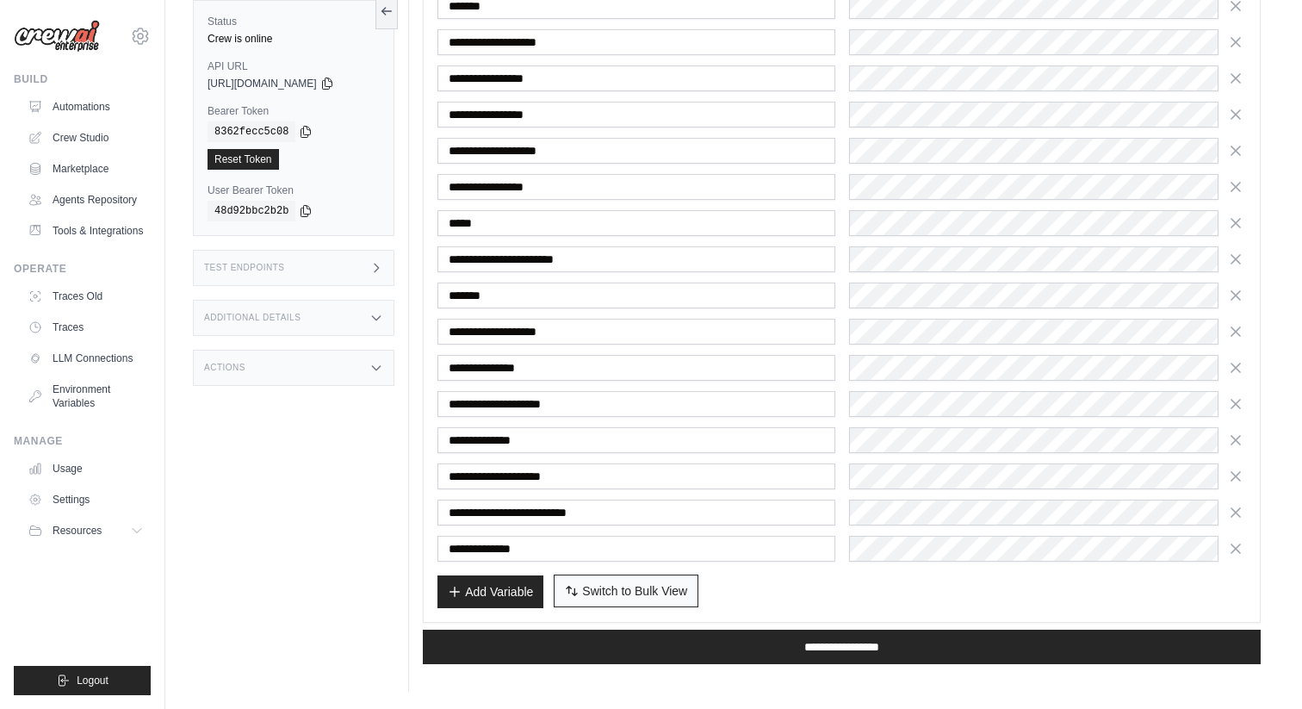
click at [628, 587] on span "Switch to Bulk View" at bounding box center [634, 590] width 105 height 17
type textarea "**********"
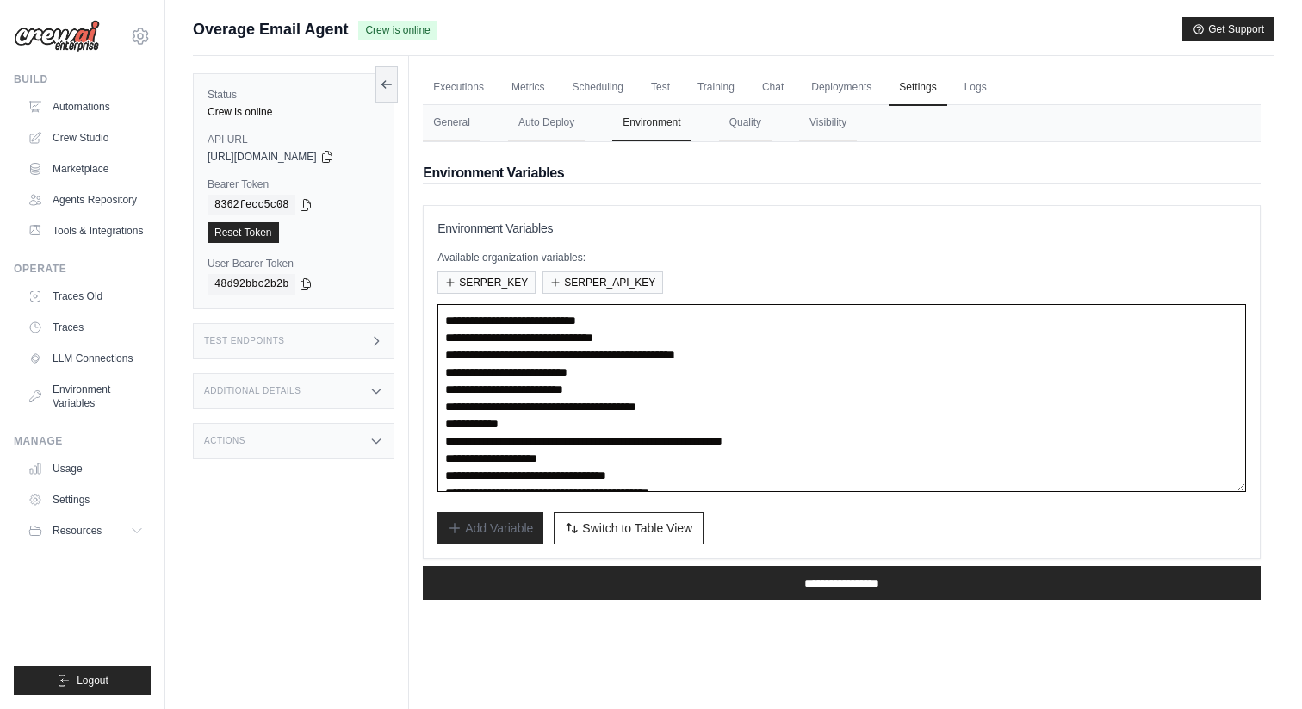
click at [614, 381] on textarea "**********" at bounding box center [841, 398] width 808 height 188
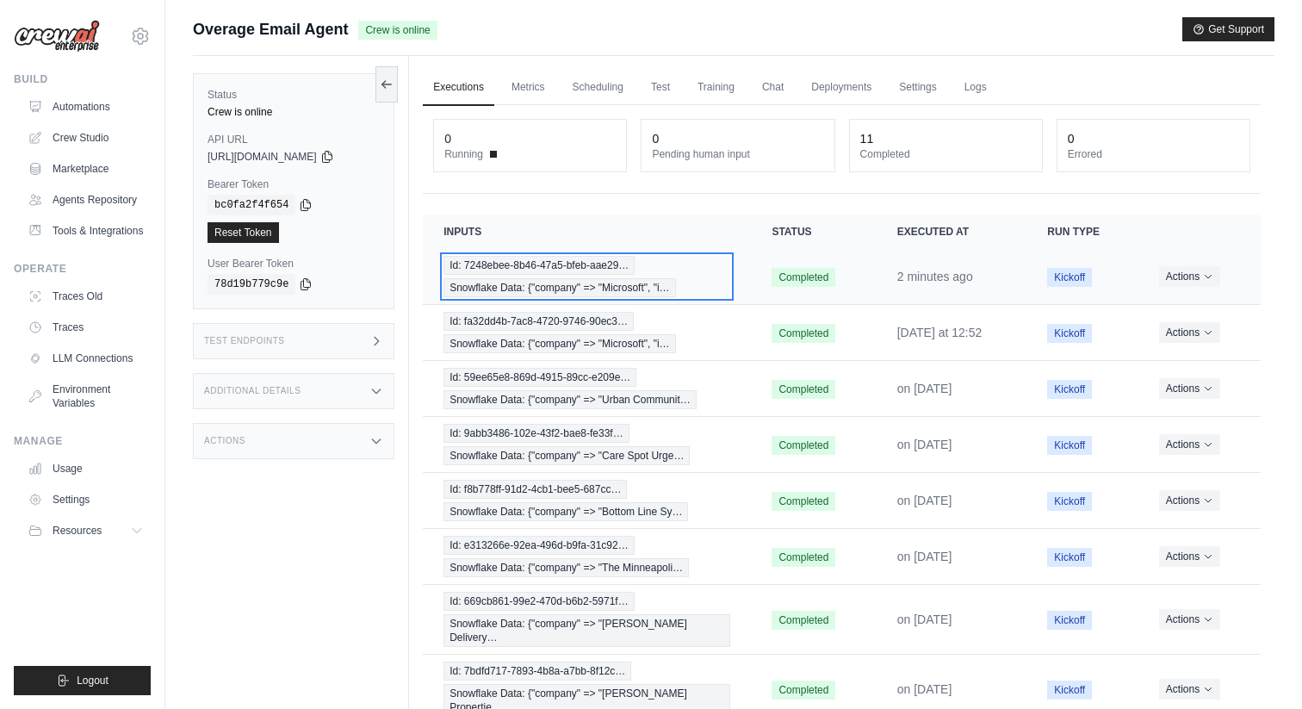
click at [549, 288] on span "Snowflake Data: {"company" => "Microsoft", "i…" at bounding box center [559, 287] width 232 height 19
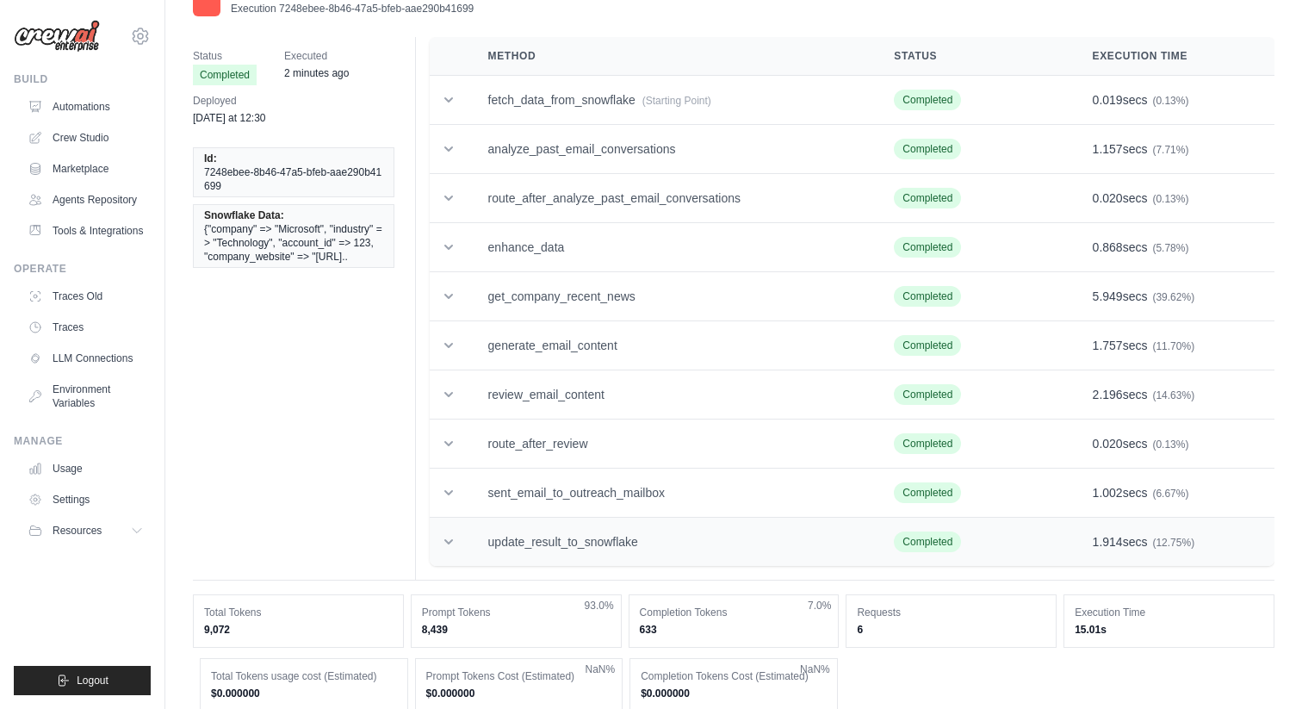
click at [612, 549] on td "update_result_to_snowflake" at bounding box center [670, 541] width 406 height 49
